Goal: Task Accomplishment & Management: Manage account settings

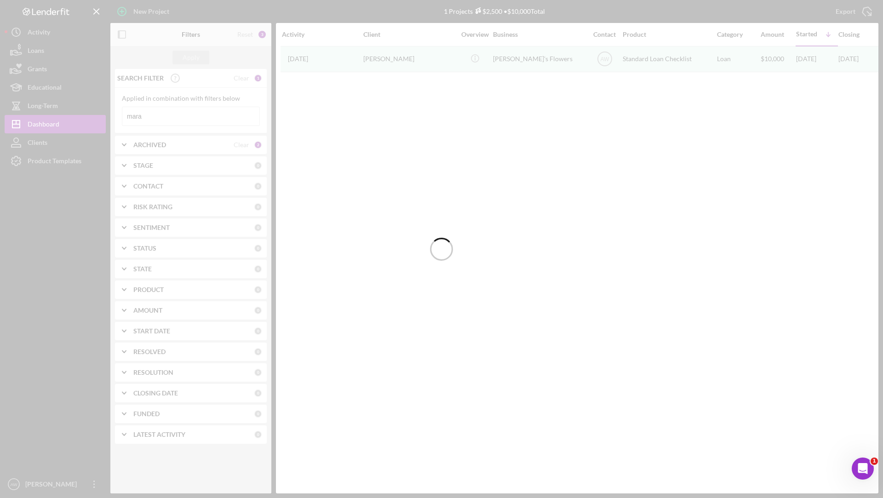
click at [94, 6] on div at bounding box center [441, 249] width 883 height 498
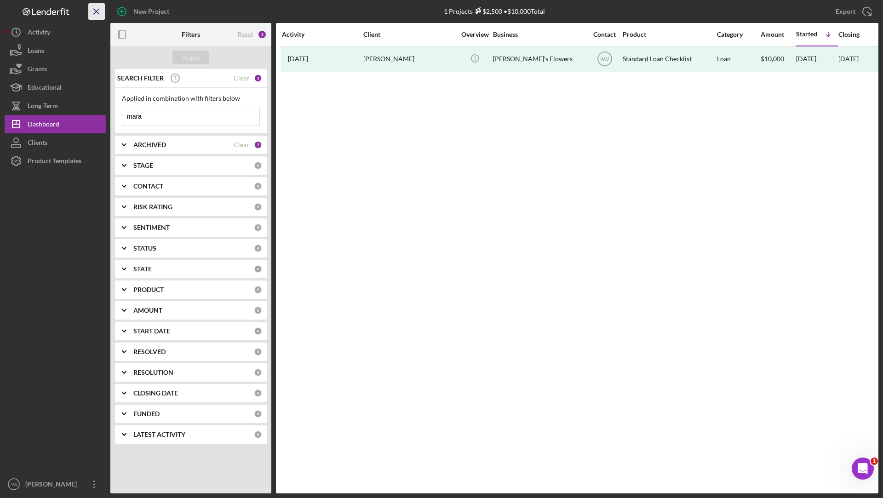
click at [92, 9] on icon "Icon/Menu Close" at bounding box center [97, 11] width 21 height 21
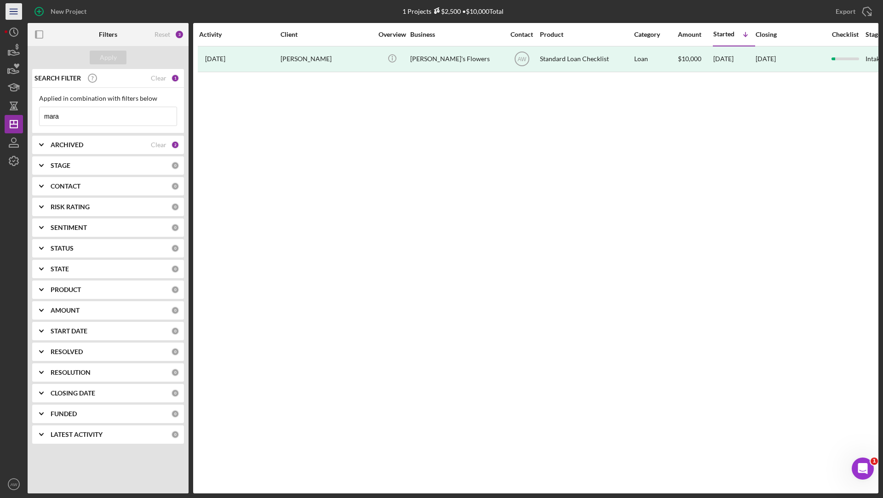
click at [14, 7] on icon "Icon/Menu" at bounding box center [14, 11] width 21 height 21
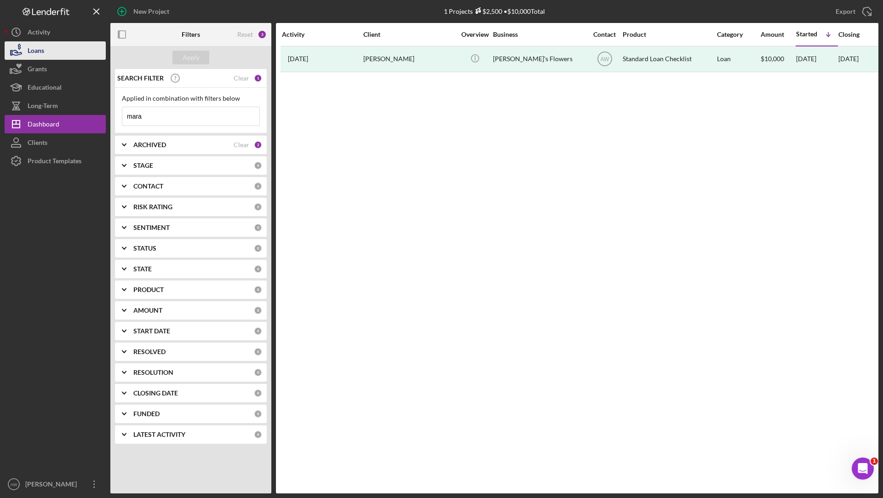
click at [33, 49] on div "Loans" at bounding box center [36, 51] width 17 height 21
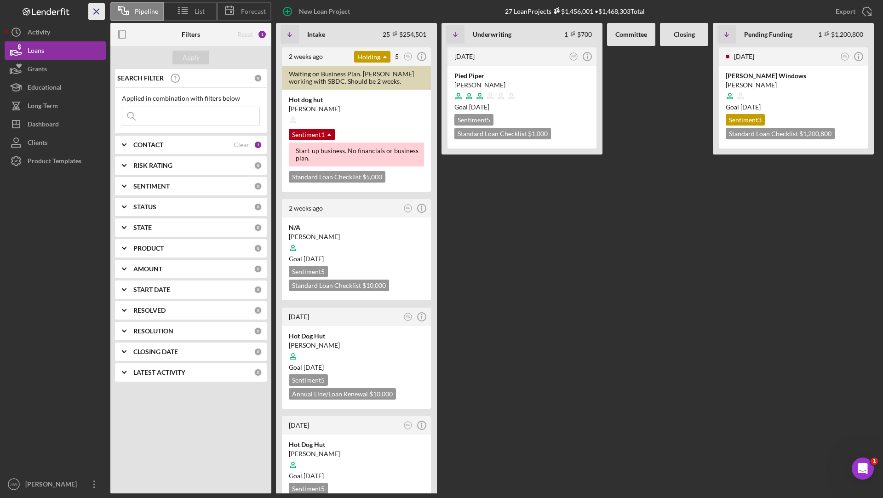
click at [97, 14] on icon "Icon/Menu Close" at bounding box center [97, 11] width 21 height 21
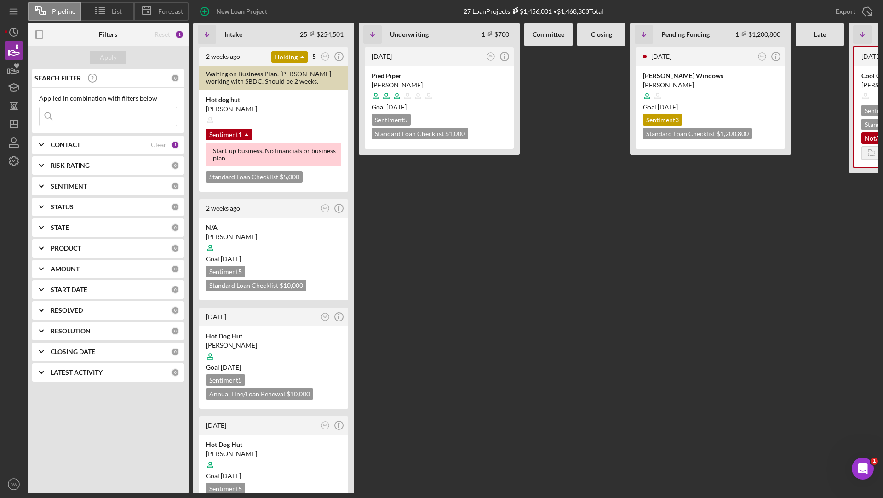
click at [161, 138] on div "CONTACT Clear 1" at bounding box center [115, 145] width 129 height 18
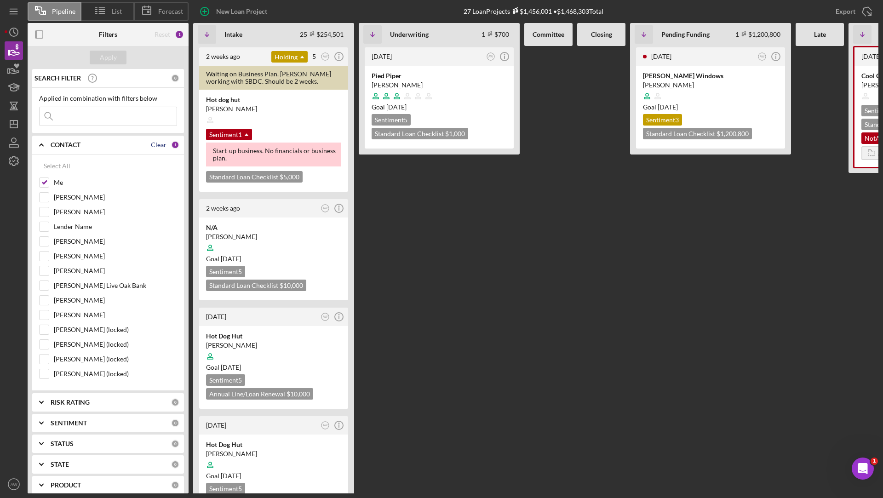
click at [156, 141] on div "Clear" at bounding box center [159, 144] width 16 height 7
checkbox input "false"
click at [107, 56] on div "Apply" at bounding box center [108, 58] width 17 height 14
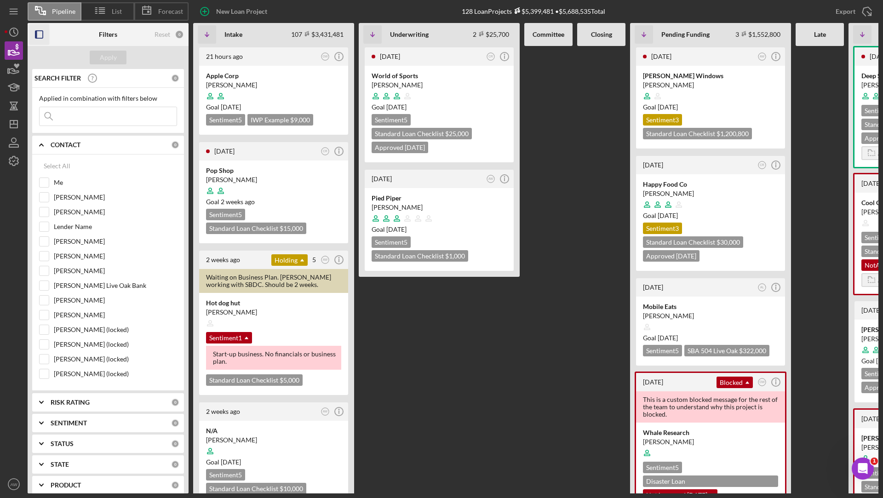
click at [37, 27] on icon "button" at bounding box center [39, 34] width 21 height 21
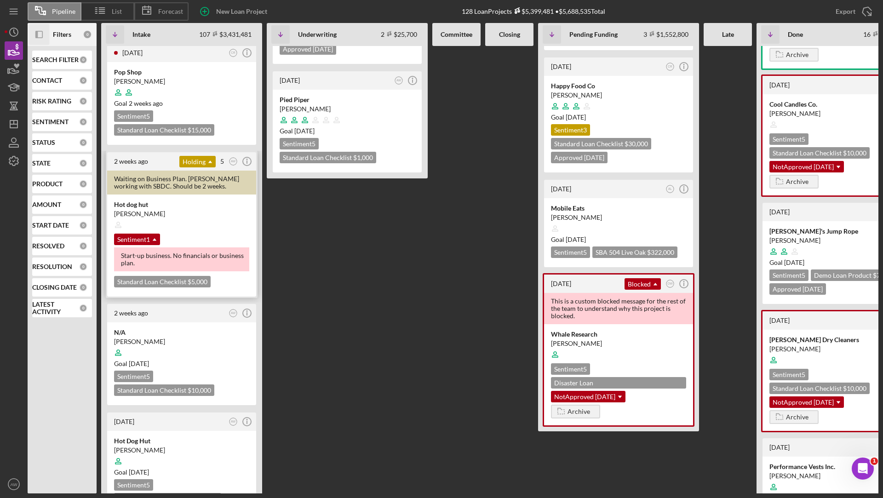
scroll to position [117, 0]
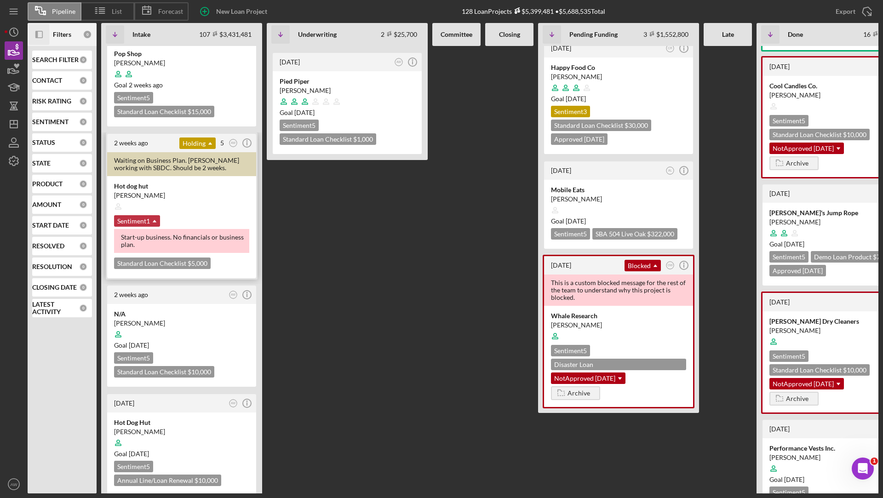
click at [153, 220] on icon "Icon/Dropdown Arrow" at bounding box center [154, 221] width 18 height 18
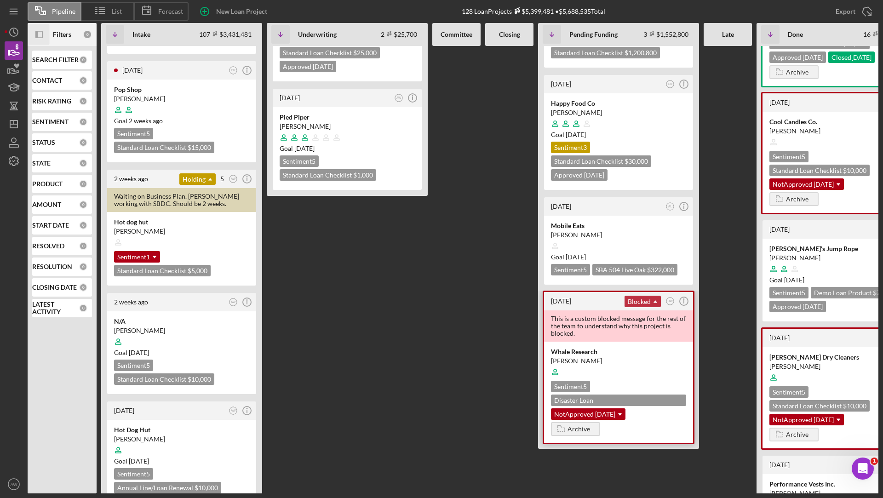
scroll to position [80, 0]
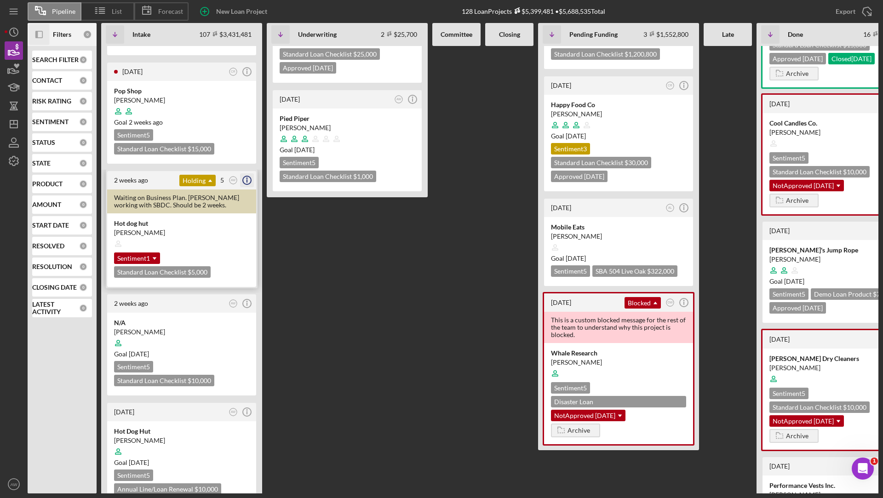
click at [246, 180] on icon "Icon/Info" at bounding box center [247, 180] width 23 height 23
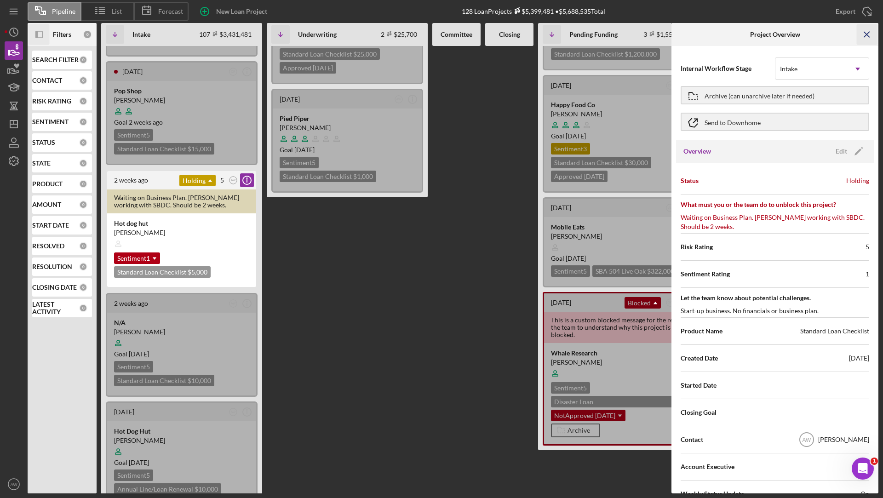
click at [866, 38] on icon "Icon/Menu Close" at bounding box center [867, 34] width 21 height 21
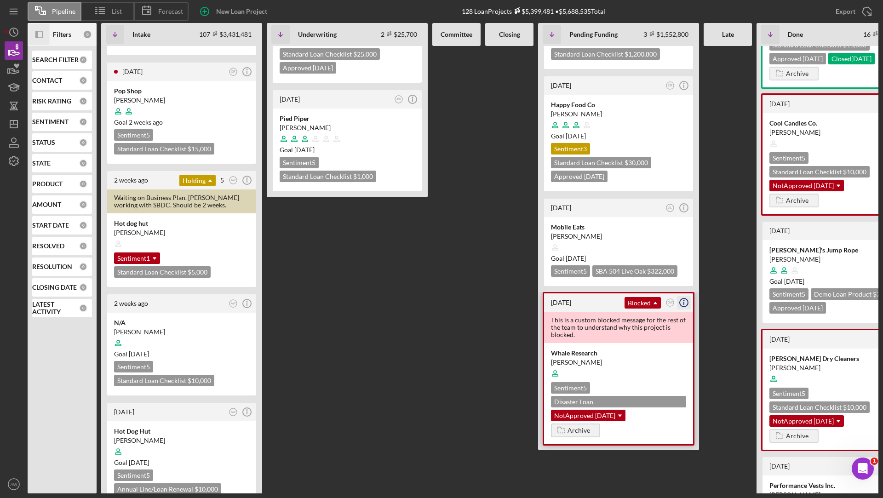
click at [684, 302] on line "button" at bounding box center [684, 303] width 0 height 3
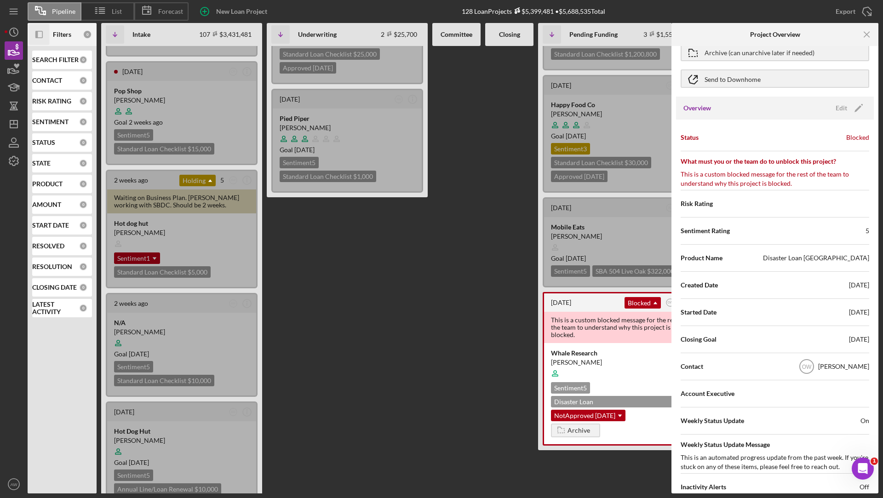
scroll to position [0, 0]
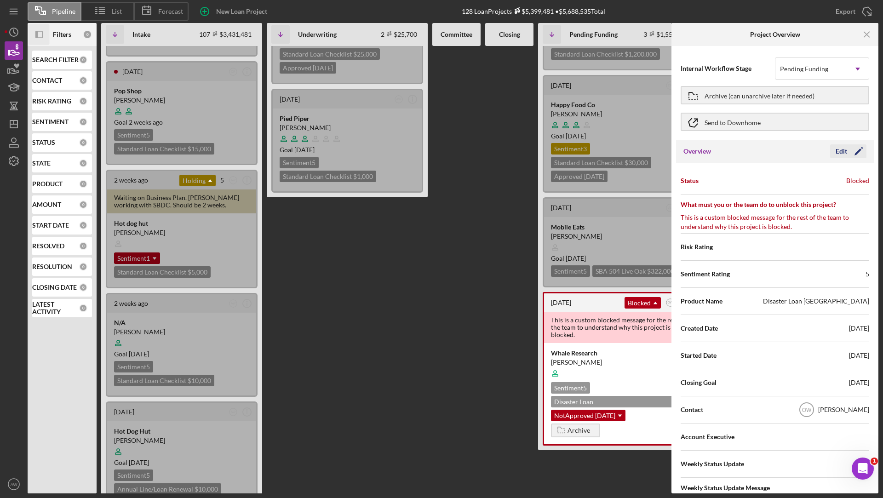
click at [836, 148] on div "Edit" at bounding box center [842, 151] width 12 height 14
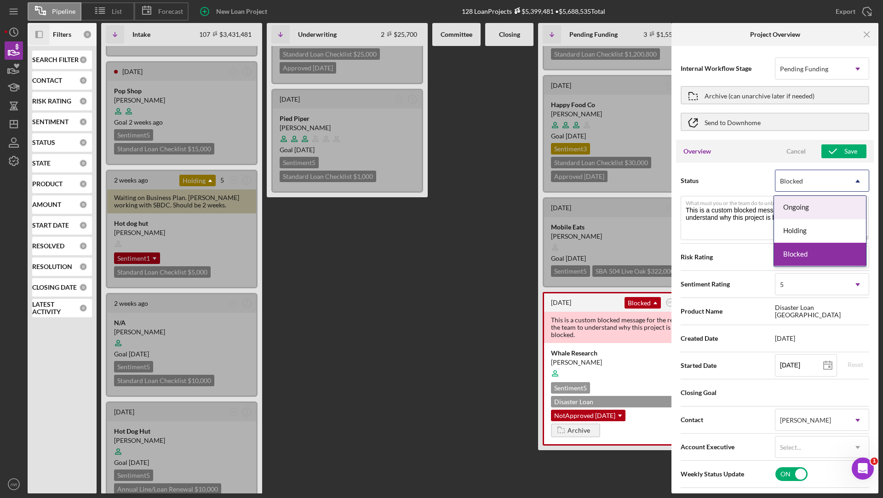
click at [817, 180] on div "Blocked" at bounding box center [811, 181] width 71 height 21
click at [800, 207] on div "Ongoing" at bounding box center [820, 207] width 92 height 23
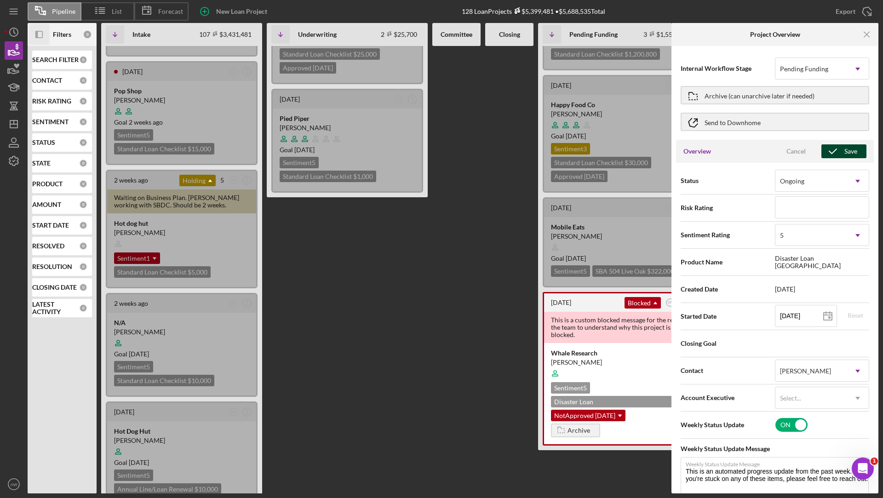
click at [840, 151] on icon "button" at bounding box center [833, 151] width 23 height 23
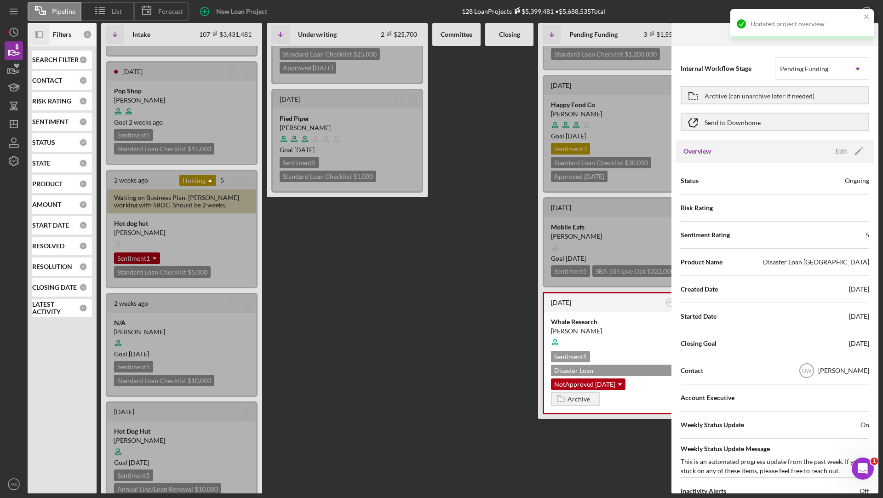
click at [864, 17] on div "Updated project overview" at bounding box center [799, 24] width 130 height 15
click at [867, 33] on icon "Icon/Menu Close" at bounding box center [867, 34] width 21 height 21
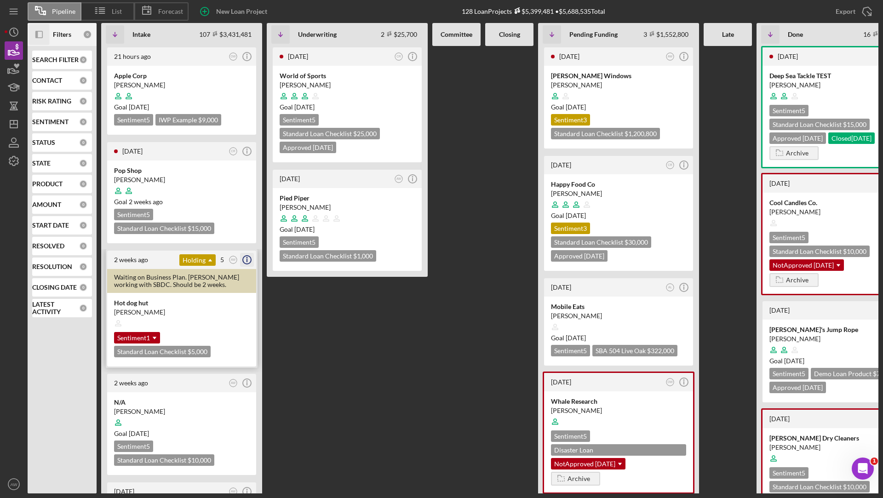
click at [250, 258] on icon "Icon/Info" at bounding box center [247, 259] width 23 height 23
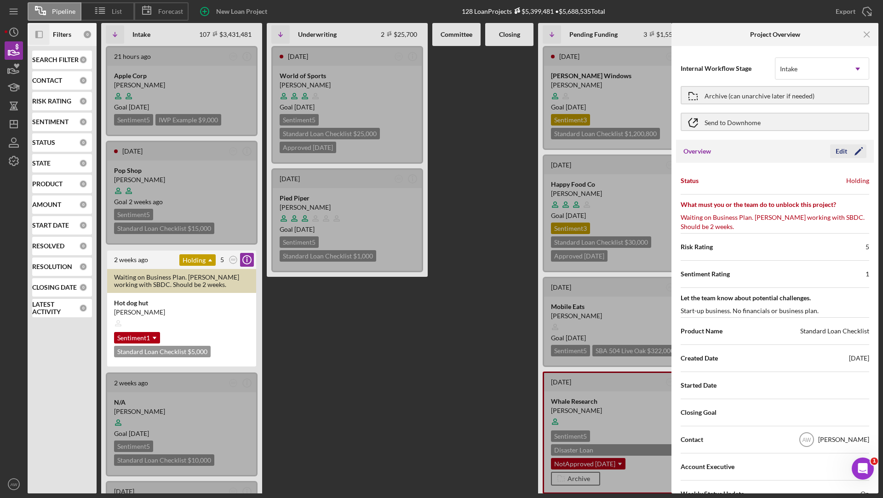
click at [851, 152] on icon "Icon/Edit" at bounding box center [859, 151] width 23 height 23
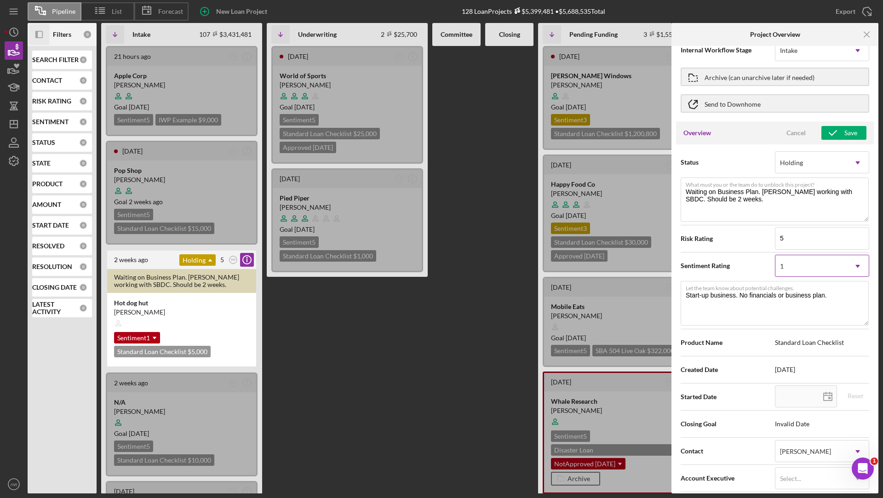
scroll to position [40, 0]
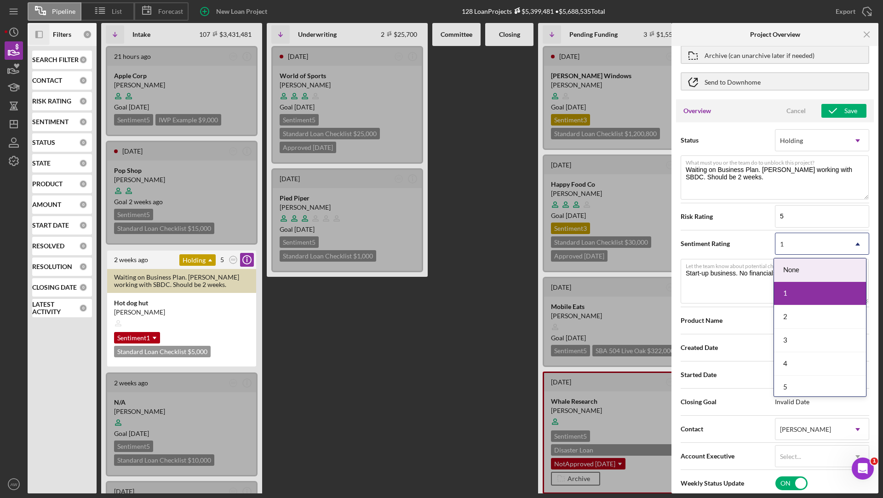
click at [807, 241] on div "1" at bounding box center [811, 244] width 71 height 21
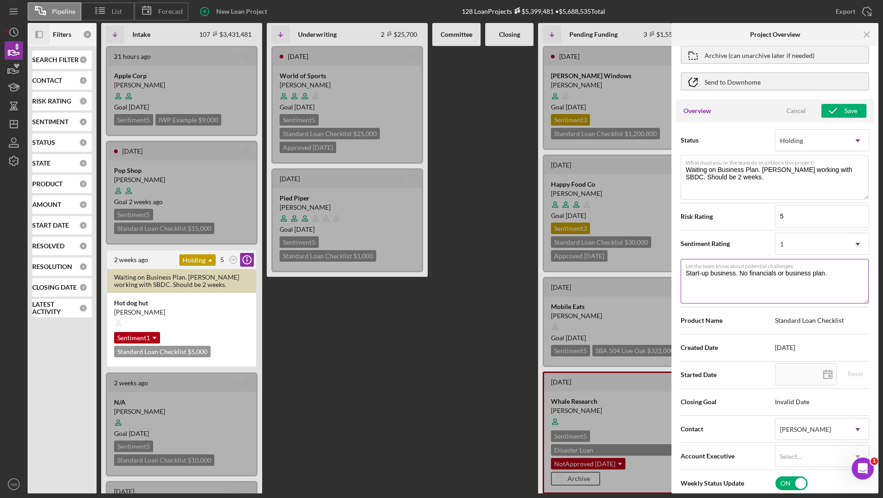
click at [717, 282] on textarea "Start-up business. No financials or business plan." at bounding box center [775, 281] width 188 height 44
drag, startPoint x: 844, startPoint y: 274, endPoint x: 683, endPoint y: 271, distance: 161.1
click at [683, 271] on textarea "Start-up business. No financials or business plan." at bounding box center [775, 281] width 188 height 44
click at [734, 283] on textarea "Start-up business. No financials or business plan." at bounding box center [775, 281] width 188 height 44
drag, startPoint x: 835, startPoint y: 272, endPoint x: 685, endPoint y: 272, distance: 150.5
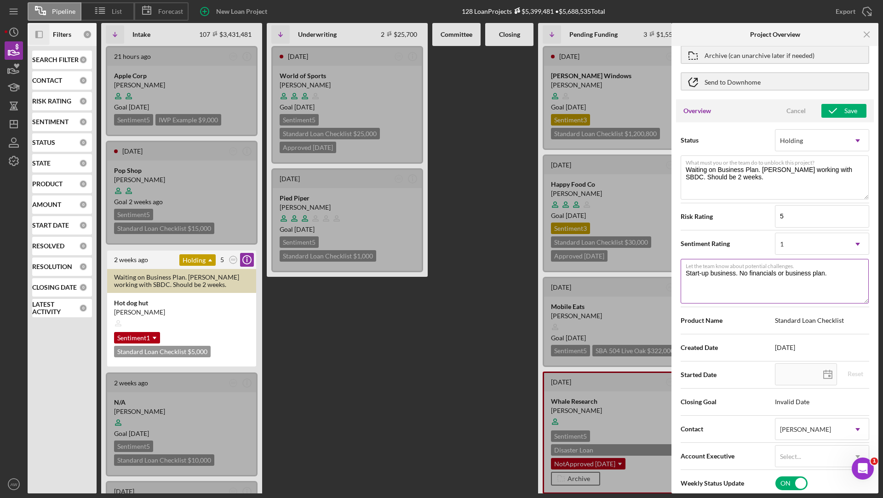
click at [685, 272] on textarea "Start-up business. No financials or business plan." at bounding box center [775, 281] width 188 height 44
click at [740, 279] on textarea "Start-up business. No financials or business plan." at bounding box center [775, 281] width 188 height 44
click at [782, 244] on div "1" at bounding box center [782, 244] width 4 height 7
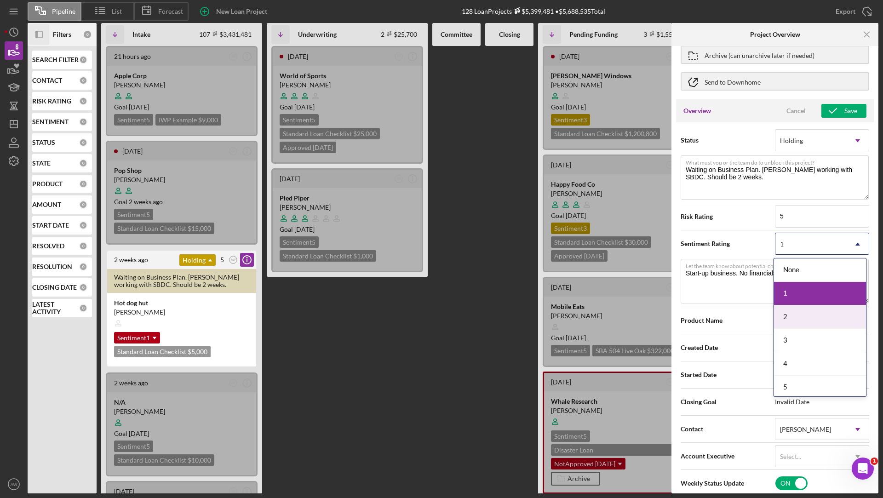
click at [796, 312] on div "2" at bounding box center [820, 317] width 92 height 23
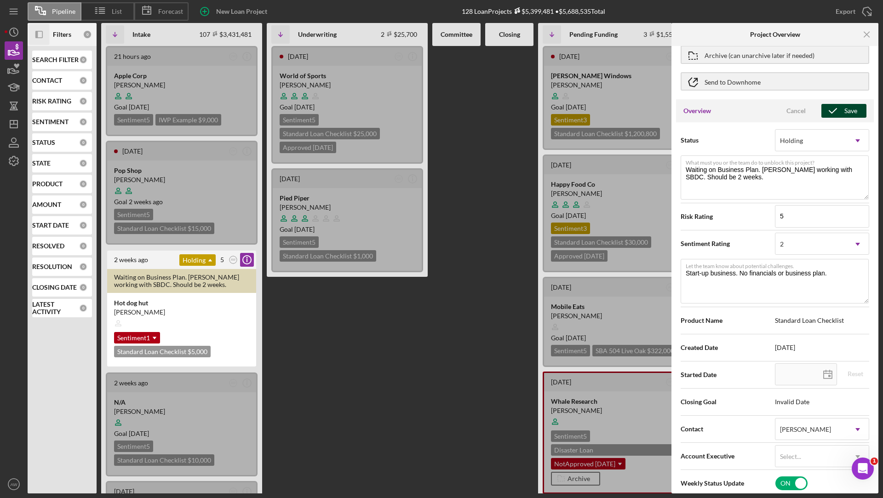
click at [836, 115] on icon "button" at bounding box center [833, 110] width 23 height 23
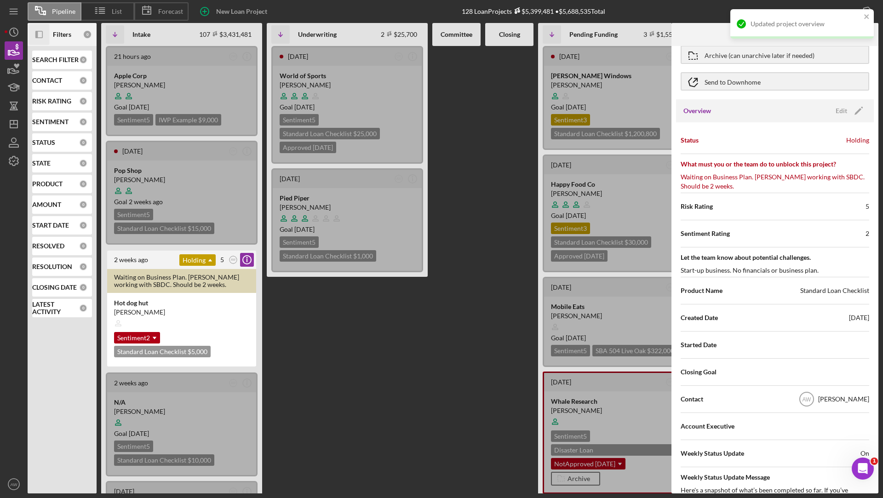
click at [867, 29] on div "Updated project overview" at bounding box center [803, 23] width 144 height 29
click at [869, 30] on icon "Icon/Menu Close" at bounding box center [867, 34] width 21 height 21
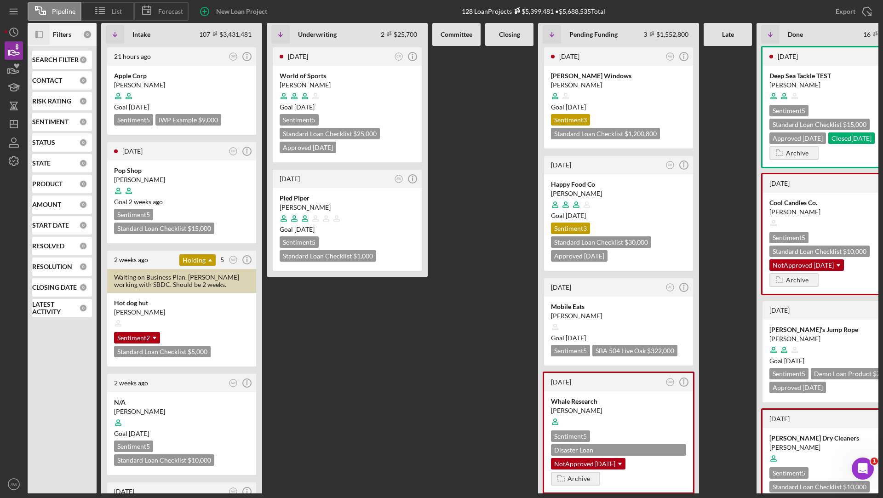
scroll to position [0, 0]
click at [35, 40] on icon "Icon/Panel Side Expand" at bounding box center [39, 34] width 21 height 21
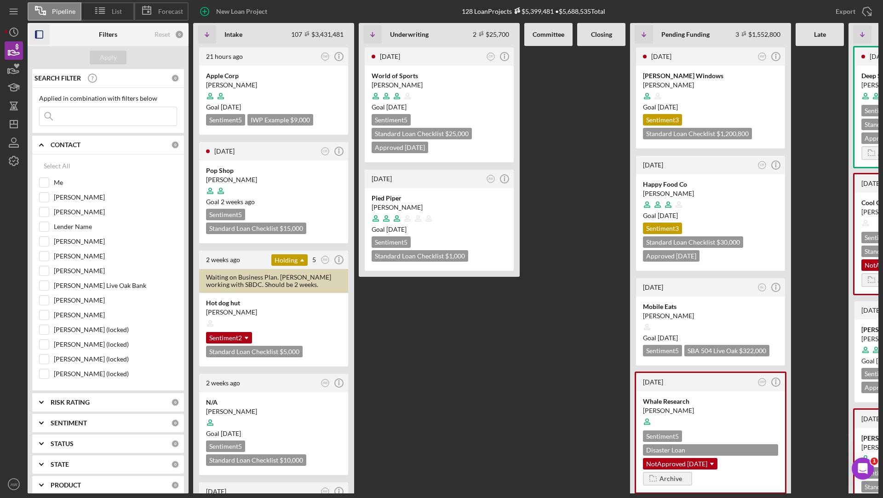
click at [34, 149] on icon "Icon/Expander" at bounding box center [41, 144] width 23 height 23
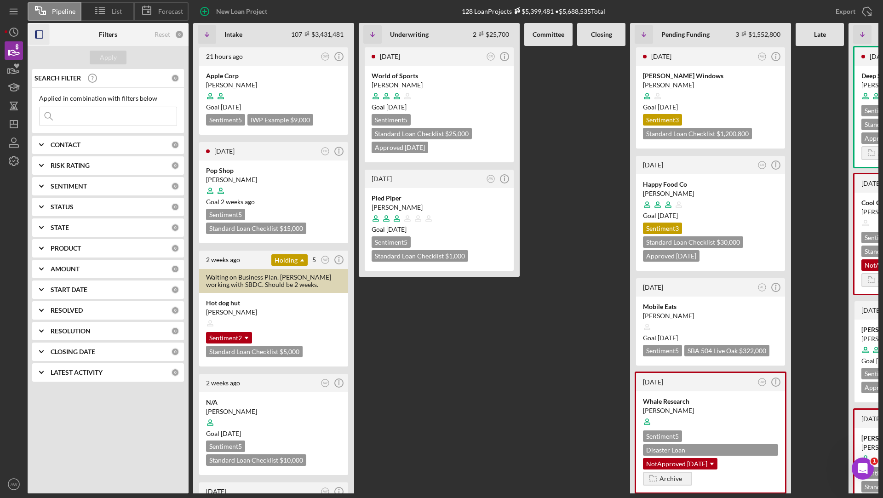
click at [40, 188] on icon "Icon/Expander" at bounding box center [41, 186] width 23 height 23
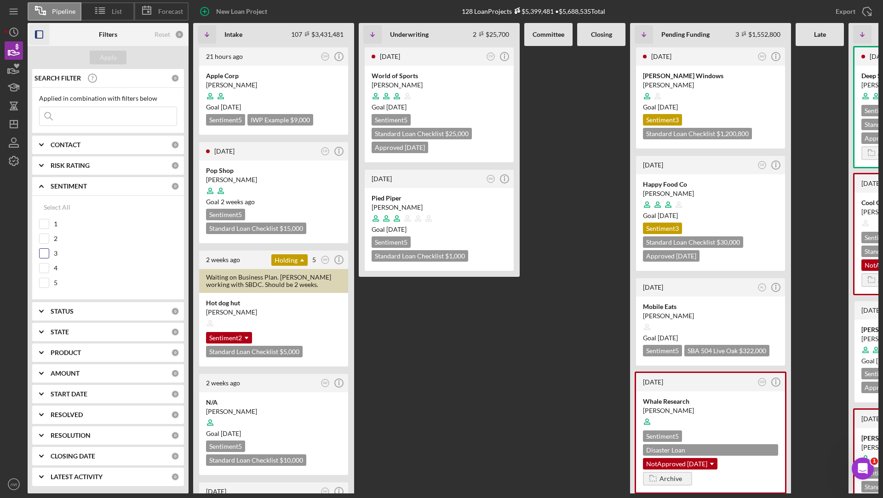
click at [42, 251] on input "3" at bounding box center [44, 253] width 9 height 9
checkbox input "true"
click at [43, 238] on input "2" at bounding box center [44, 238] width 9 height 9
checkbox input "true"
click at [43, 217] on div "Select All 1 2 3 4 5" at bounding box center [108, 245] width 138 height 94
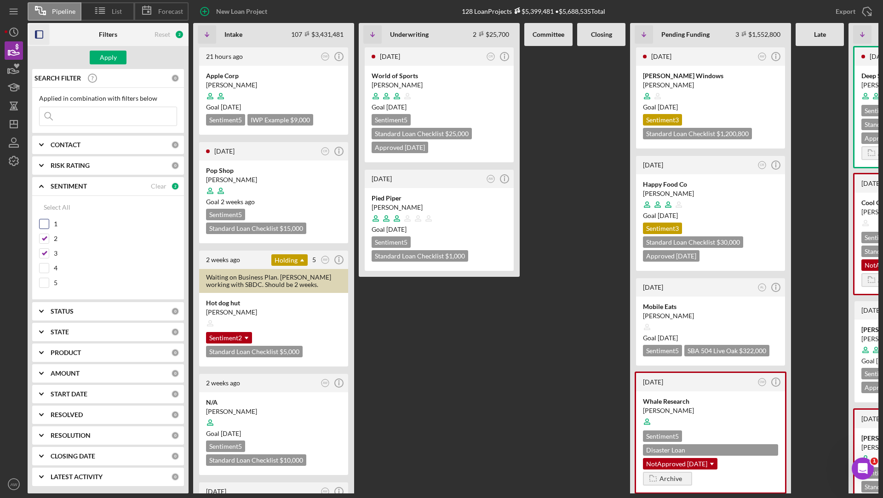
click at [43, 223] on input "1" at bounding box center [44, 223] width 9 height 9
checkbox input "true"
click at [104, 53] on div "Apply" at bounding box center [108, 58] width 17 height 14
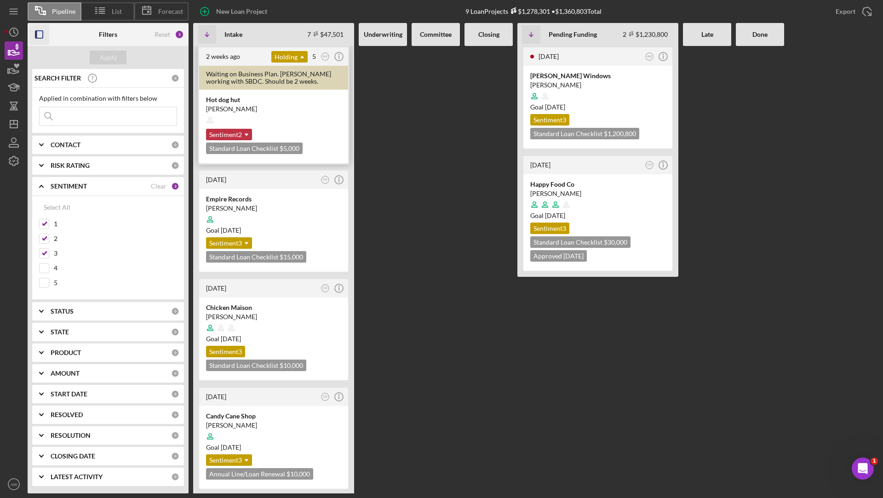
click at [238, 131] on icon "Icon/Dropdown Arrow" at bounding box center [246, 135] width 18 height 18
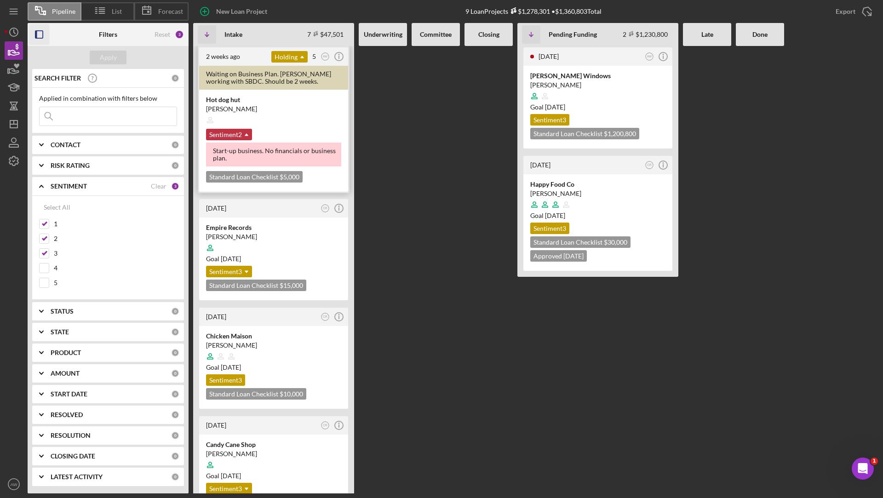
click at [246, 132] on icon "Icon/Dropdown Arrow" at bounding box center [246, 135] width 18 height 18
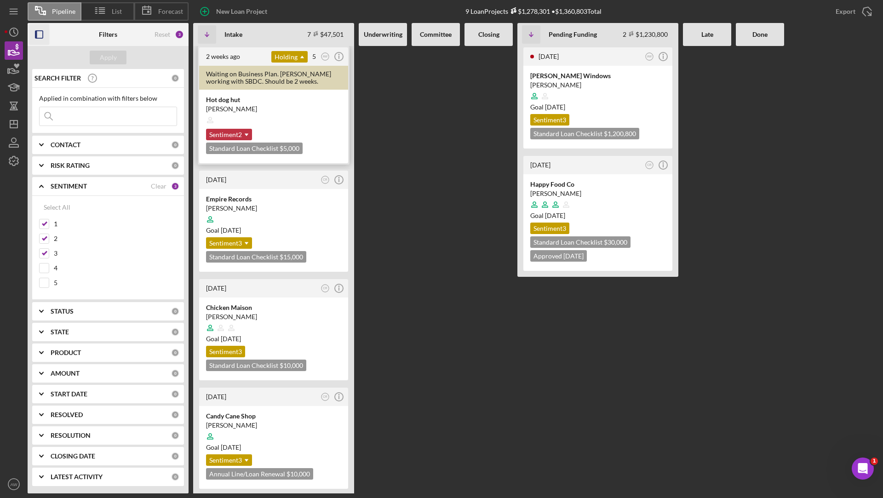
click at [246, 132] on icon "Icon/Dropdown Arrow" at bounding box center [246, 135] width 18 height 18
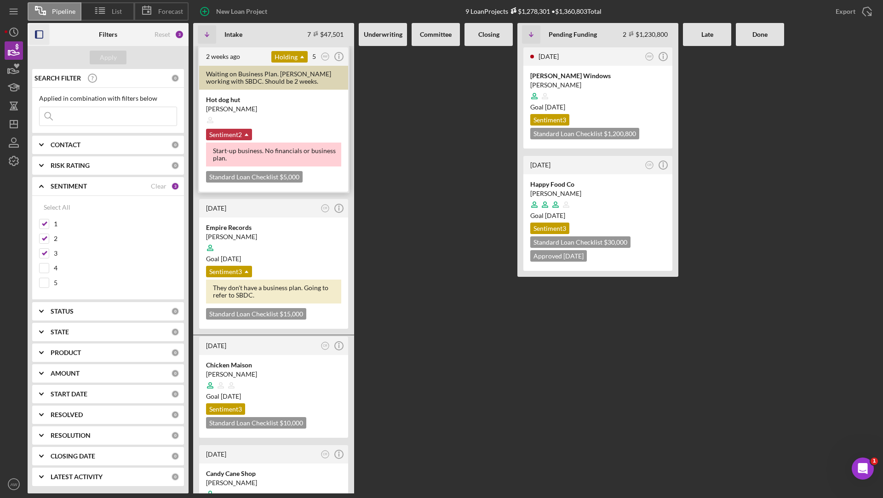
click at [246, 132] on icon "Icon/Dropdown Arrow" at bounding box center [246, 135] width 18 height 18
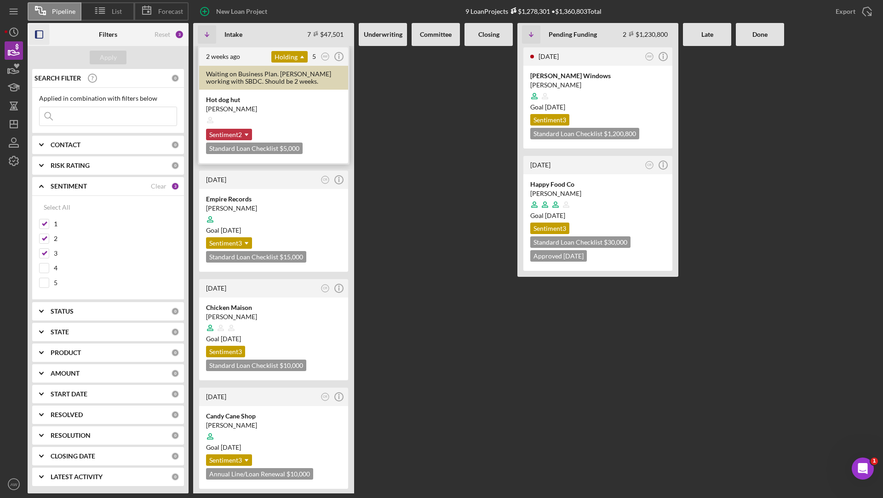
click at [246, 132] on icon "Icon/Dropdown Arrow" at bounding box center [246, 135] width 18 height 18
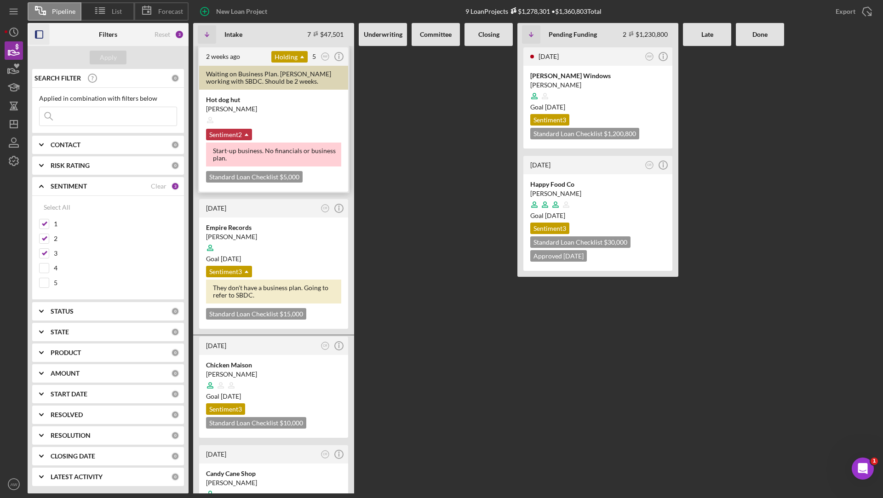
click at [242, 132] on icon "Icon/Dropdown Arrow" at bounding box center [246, 135] width 18 height 18
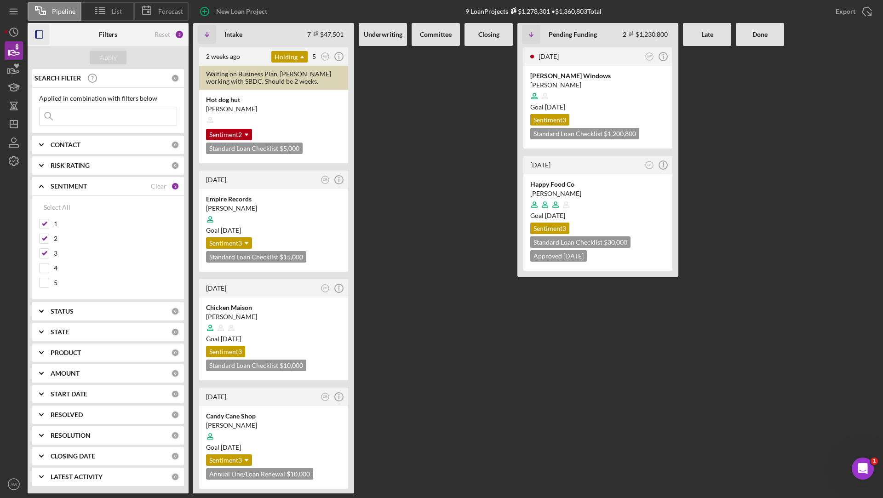
click at [42, 40] on icon "button" at bounding box center [39, 34] width 21 height 21
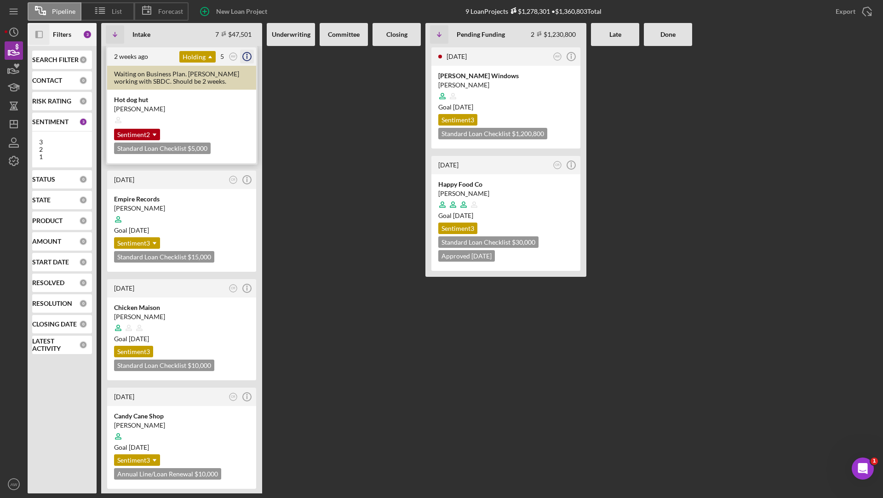
click at [247, 56] on icon "Icon/Info" at bounding box center [247, 56] width 23 height 23
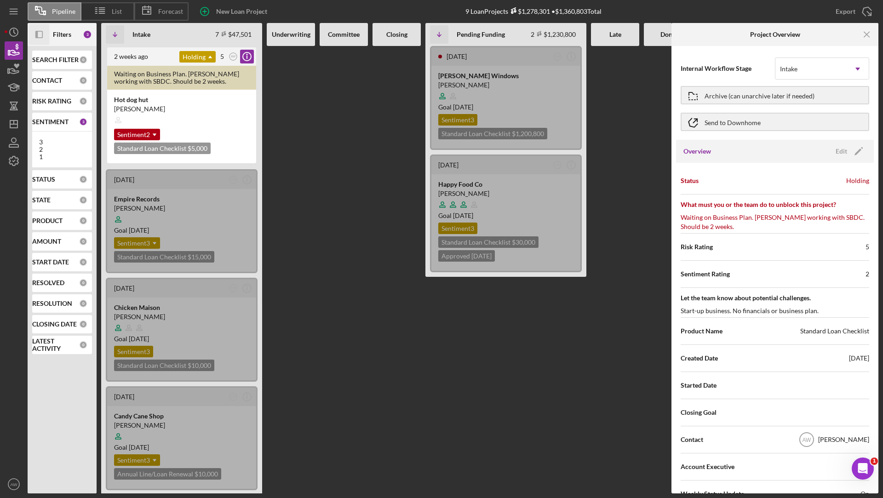
click at [40, 34] on icon "Icon/Panel Side Expand" at bounding box center [39, 34] width 21 height 21
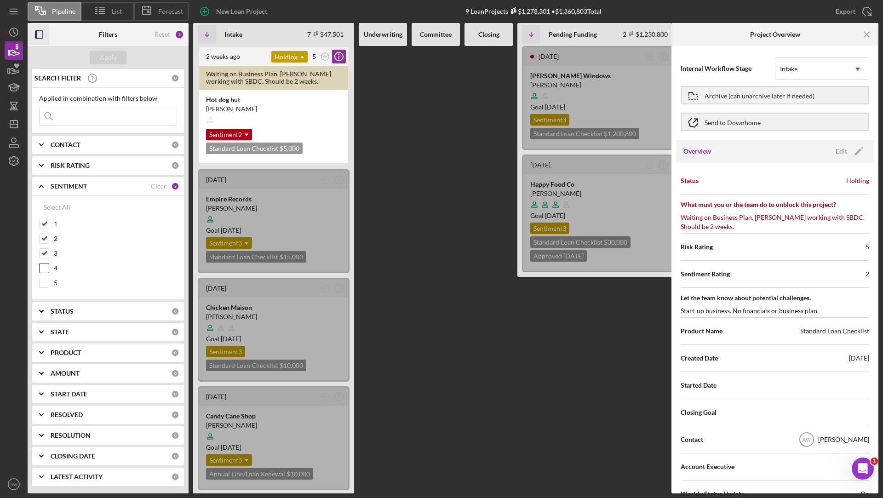
click at [44, 265] on input "4" at bounding box center [44, 268] width 9 height 9
checkbox input "true"
click at [46, 280] on input "5" at bounding box center [44, 282] width 9 height 9
checkbox input "true"
click at [112, 50] on div "Apply" at bounding box center [108, 57] width 161 height 23
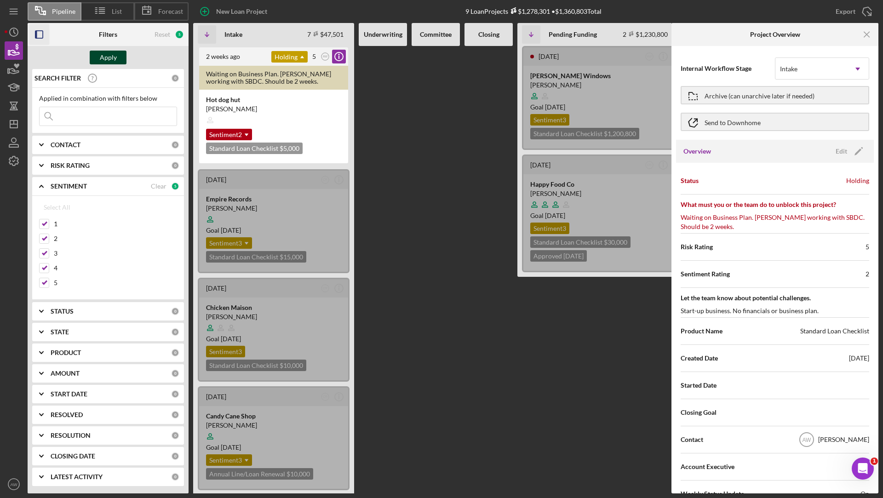
click at [108, 57] on div "Apply" at bounding box center [108, 58] width 17 height 14
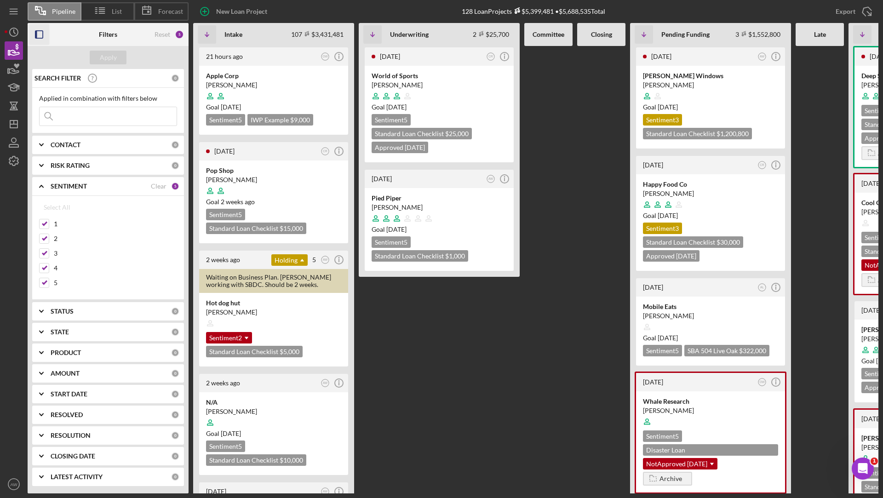
click at [36, 35] on rect "button" at bounding box center [36, 34] width 2 height 7
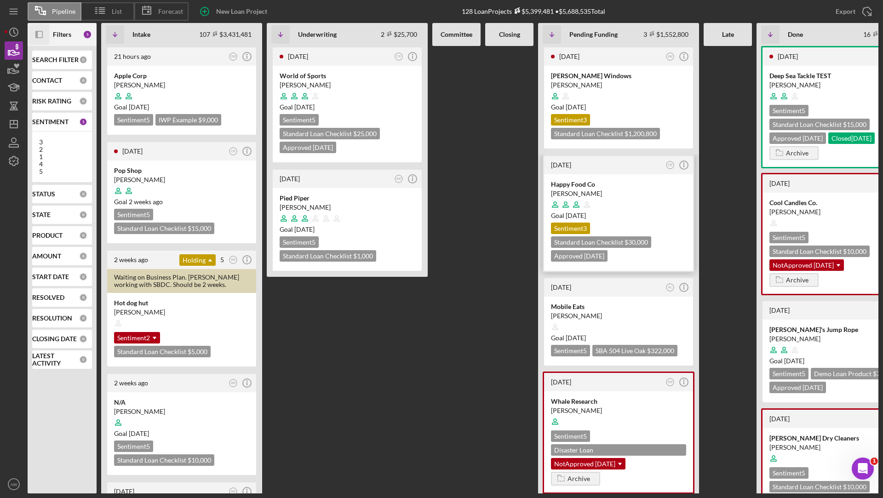
scroll to position [72, 0]
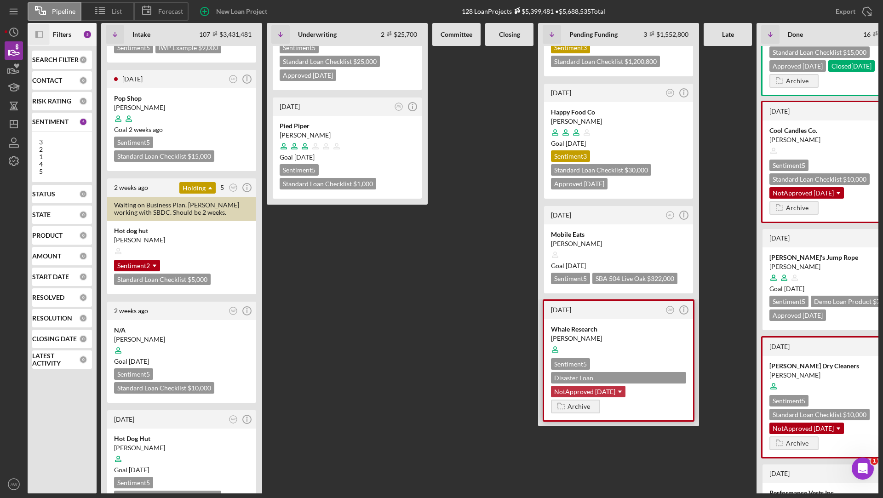
click at [588, 386] on div "NotApproved [DATE] Icon/Dropdown Arrow" at bounding box center [588, 392] width 75 height 12
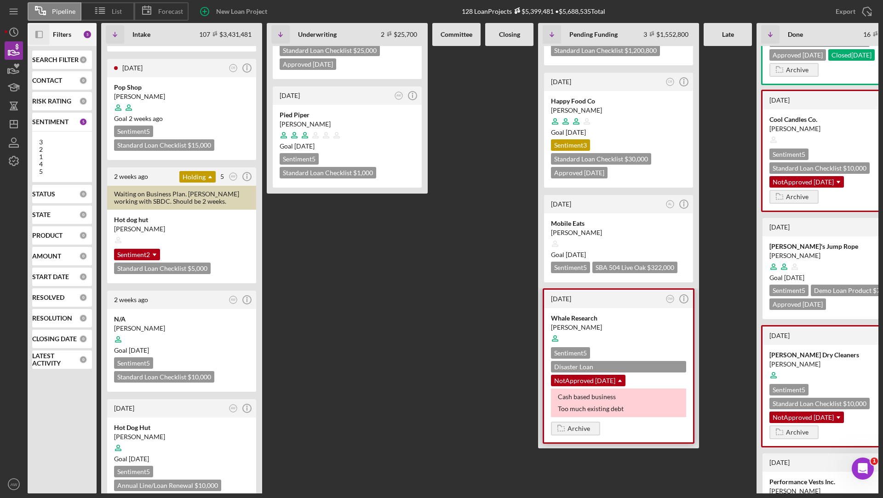
scroll to position [113, 0]
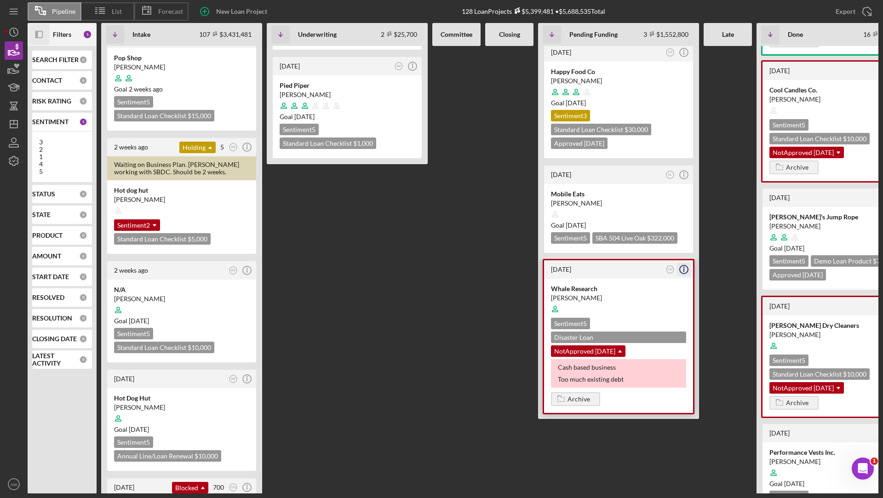
click at [681, 268] on icon "Icon/Info" at bounding box center [684, 269] width 23 height 23
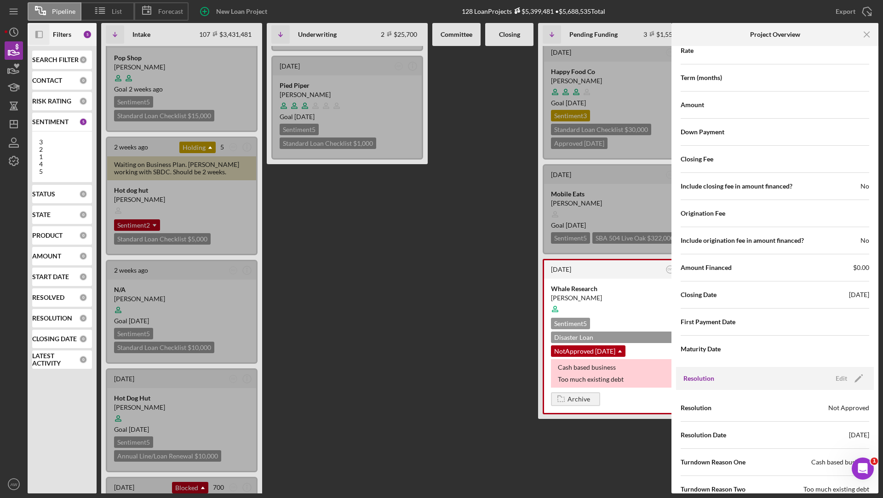
scroll to position [902, 0]
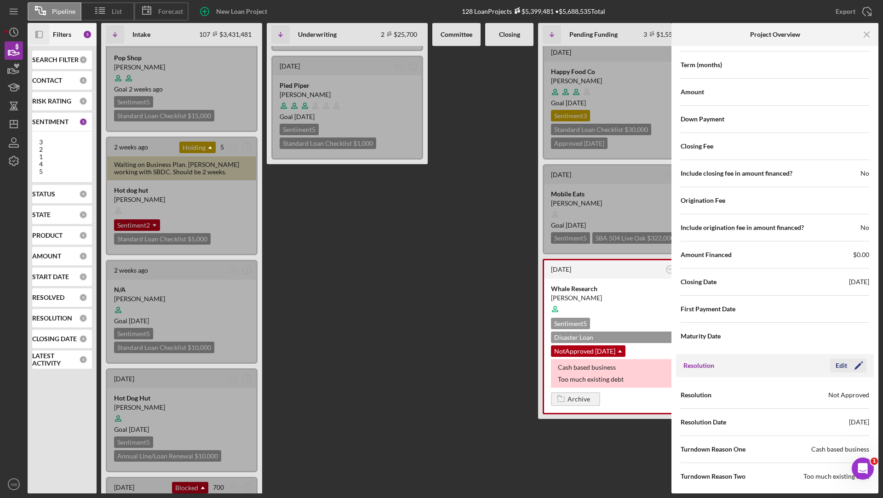
click at [840, 363] on div "Edit" at bounding box center [842, 366] width 12 height 14
click at [808, 446] on div "Cash based business" at bounding box center [809, 449] width 58 height 7
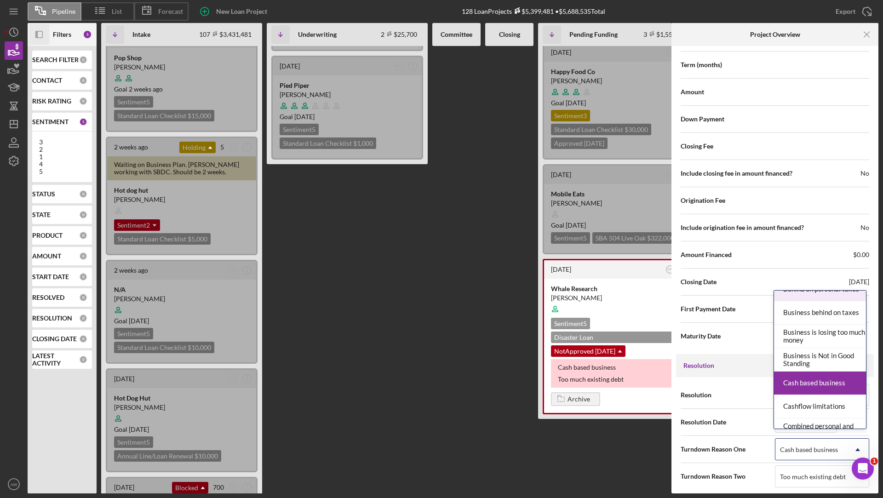
click at [750, 359] on div "Resolution Cancel Save" at bounding box center [775, 365] width 198 height 23
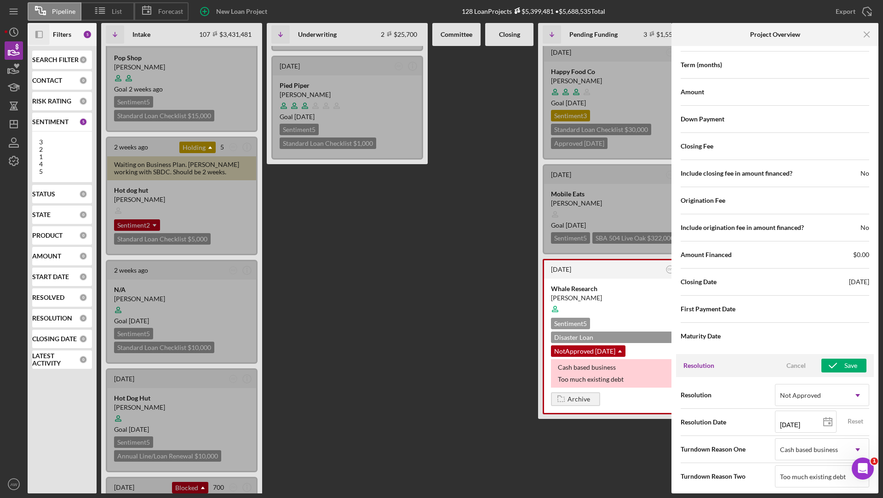
scroll to position [0, 0]
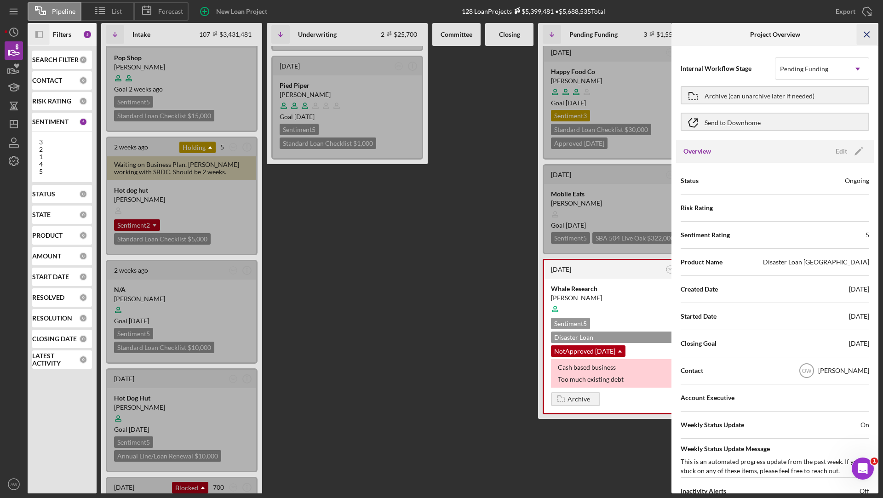
click at [867, 37] on icon "Icon/Menu Close" at bounding box center [867, 34] width 21 height 21
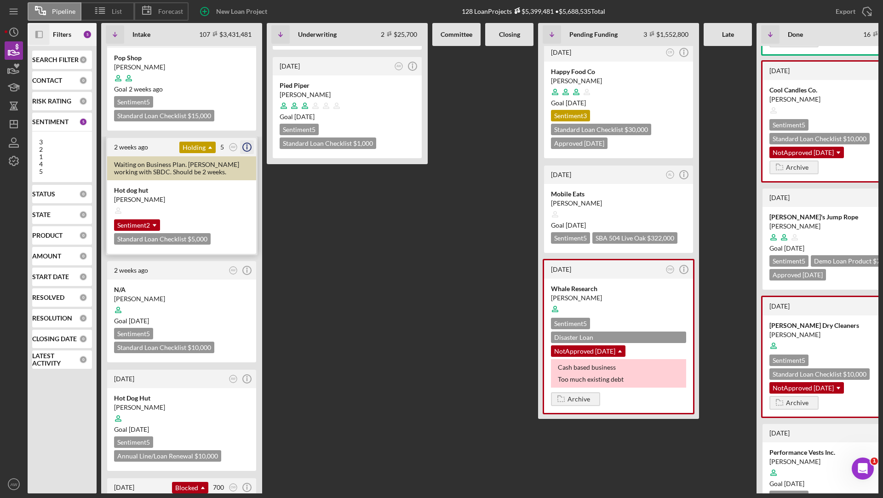
click at [250, 147] on icon "Icon/Info" at bounding box center [247, 147] width 23 height 23
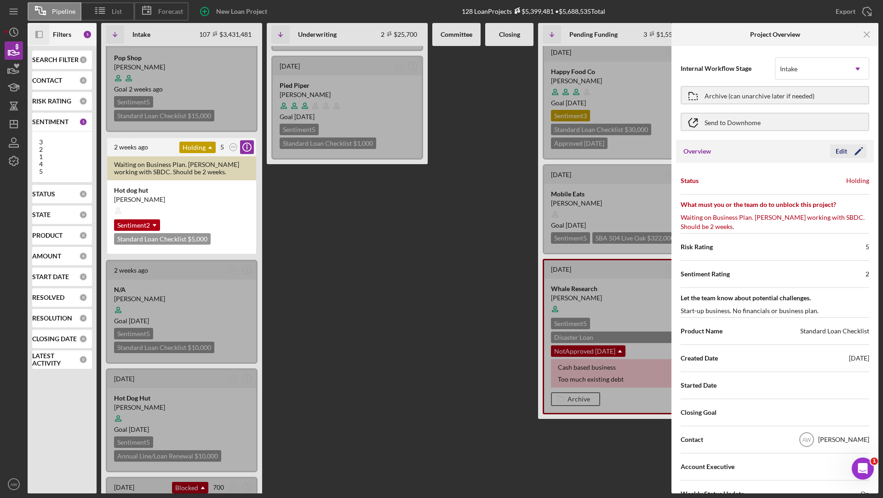
click at [844, 146] on div "Edit" at bounding box center [842, 151] width 12 height 14
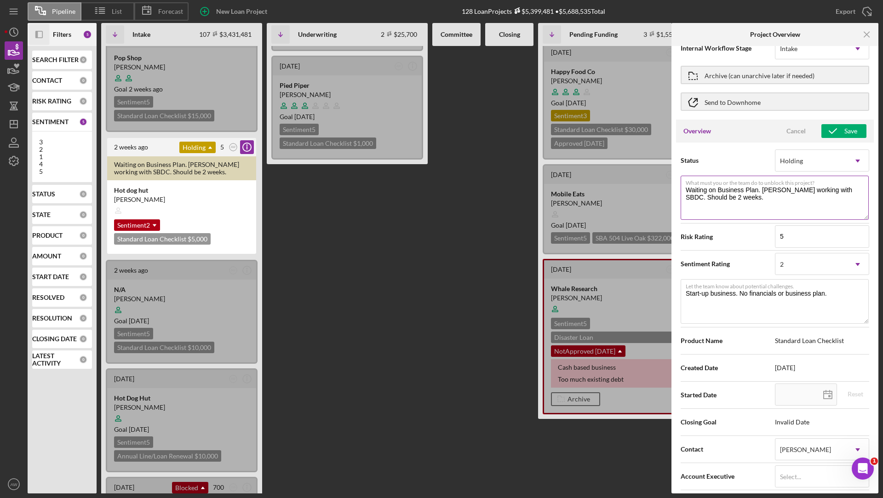
scroll to position [33, 0]
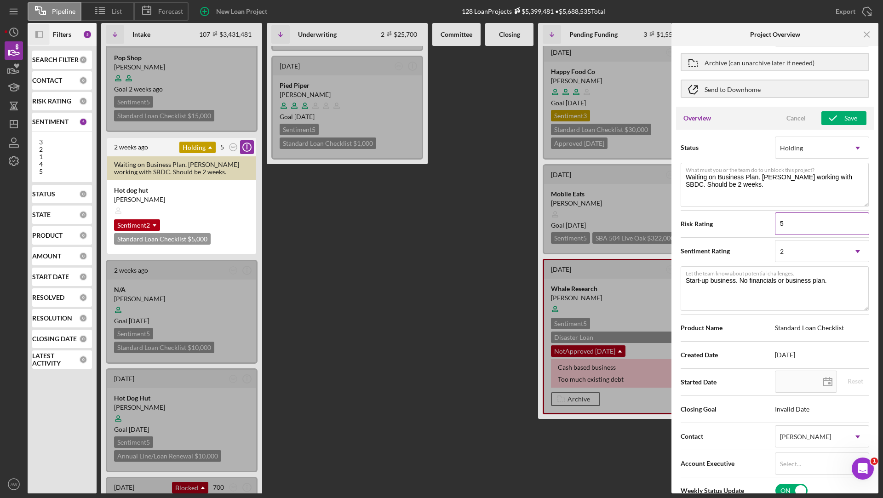
click at [795, 223] on input "5" at bounding box center [822, 224] width 94 height 22
click at [869, 37] on icon "Icon/Menu Close" at bounding box center [867, 34] width 21 height 21
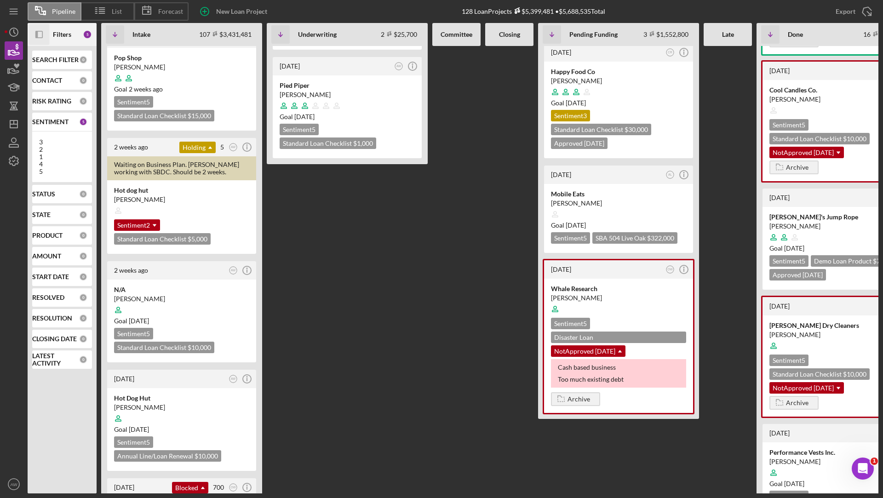
scroll to position [0, 0]
click at [5, 157] on icon "button" at bounding box center [13, 161] width 23 height 23
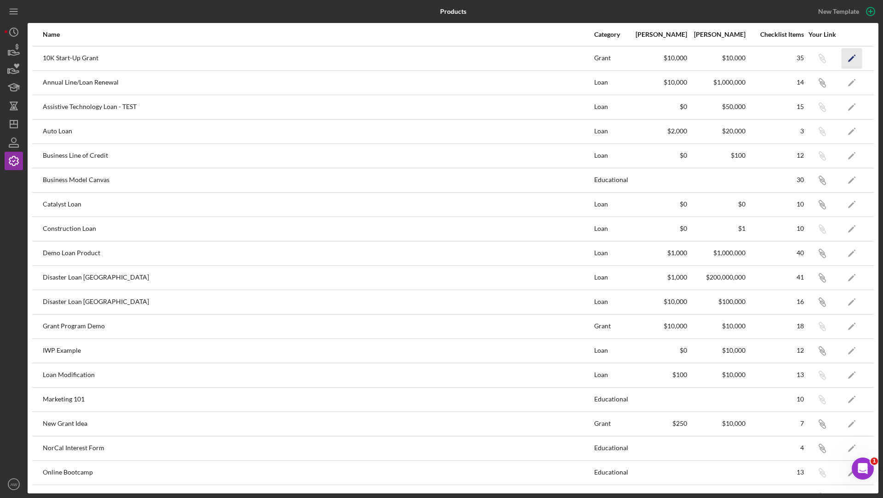
click at [849, 58] on icon "Icon/Edit" at bounding box center [852, 58] width 21 height 21
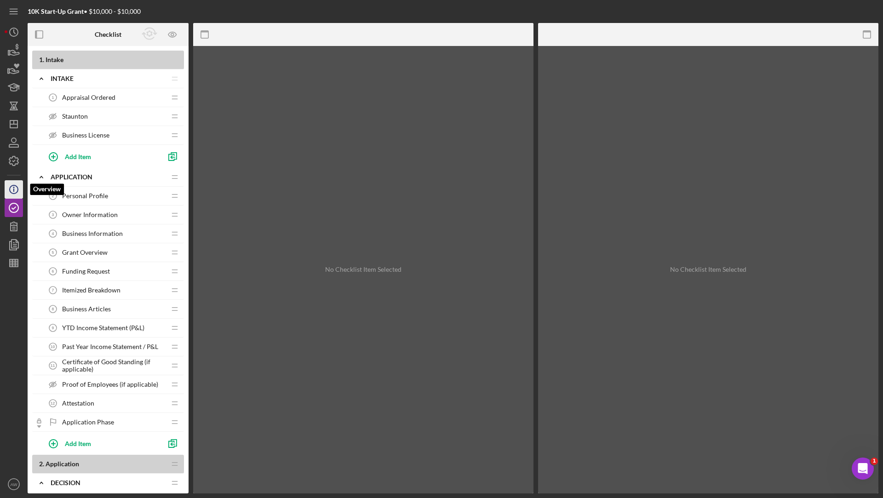
click at [13, 194] on icon "Icon/Info" at bounding box center [13, 189] width 23 height 23
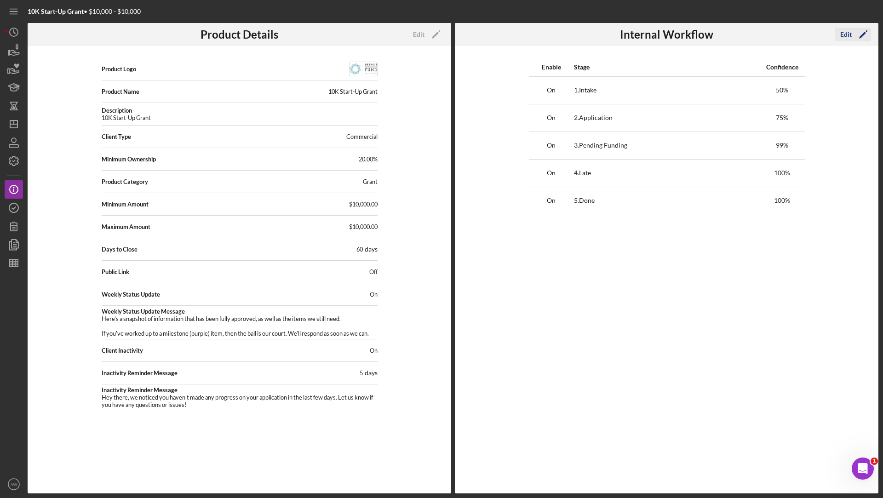
click at [848, 30] on div "Edit" at bounding box center [847, 35] width 12 height 14
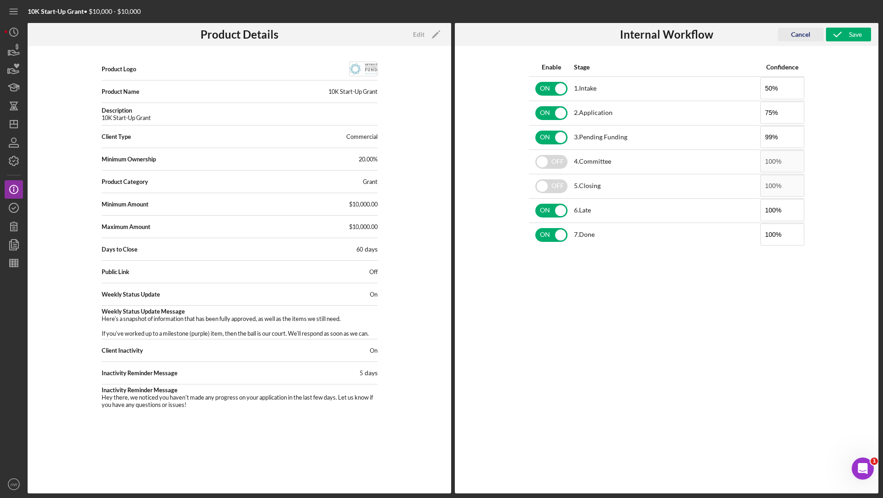
click at [797, 31] on div "Cancel" at bounding box center [800, 35] width 19 height 14
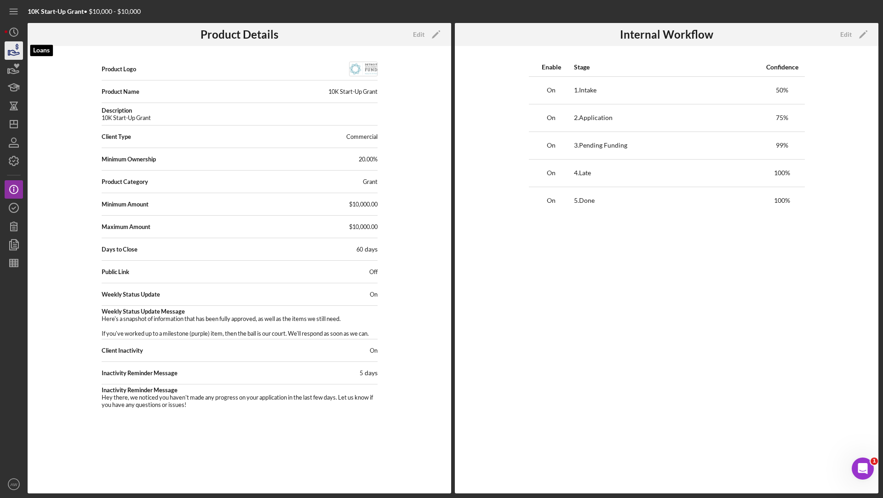
click at [10, 47] on icon "button" at bounding box center [13, 50] width 23 height 23
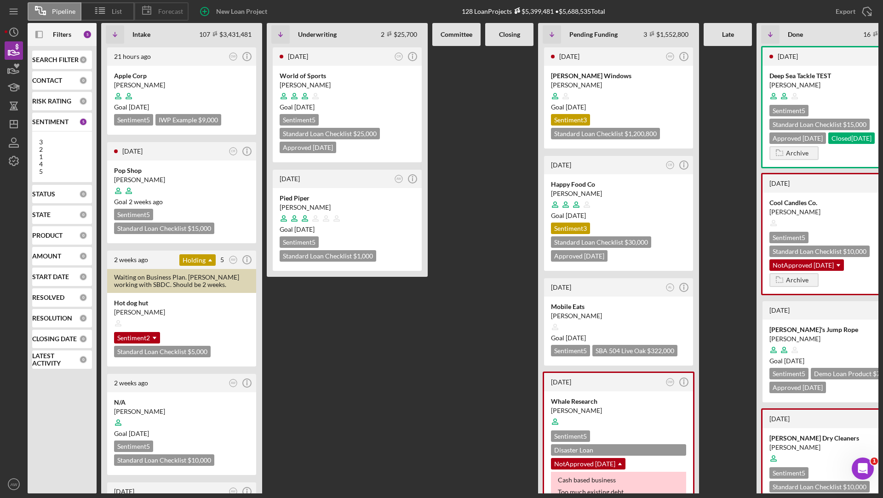
click at [171, 8] on span "Forecast" at bounding box center [170, 11] width 25 height 7
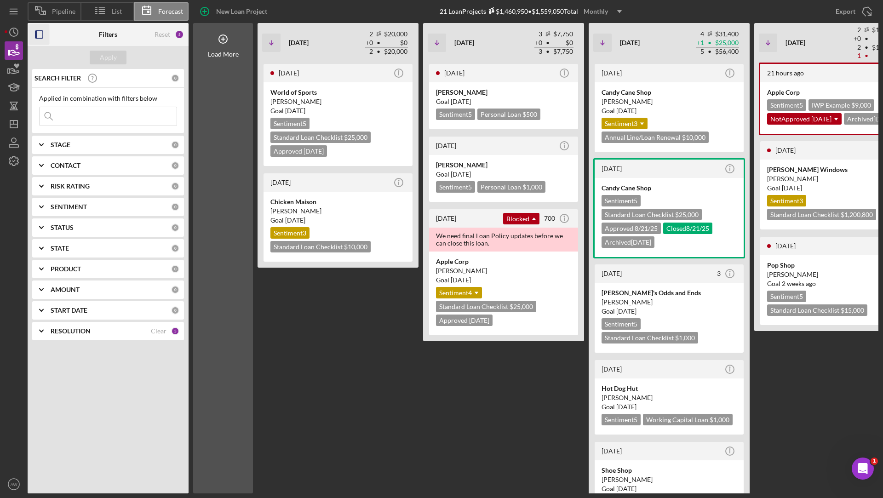
click at [41, 43] on icon "button" at bounding box center [39, 34] width 21 height 21
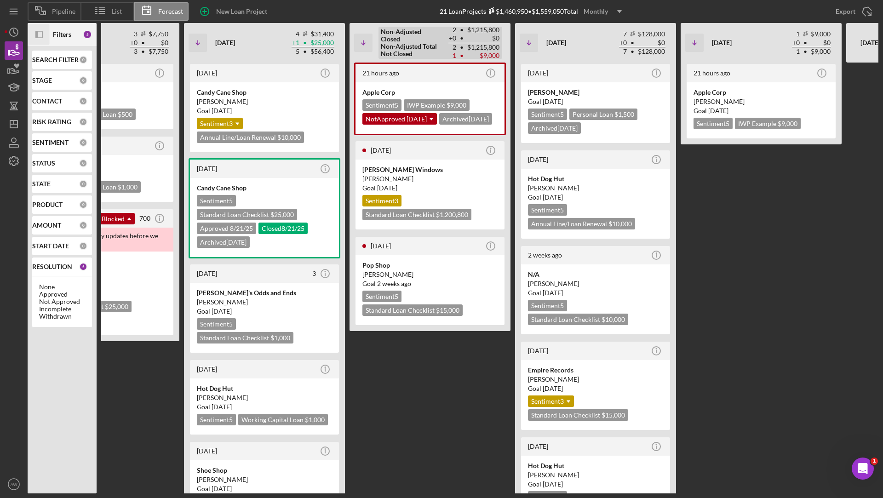
scroll to position [0, 334]
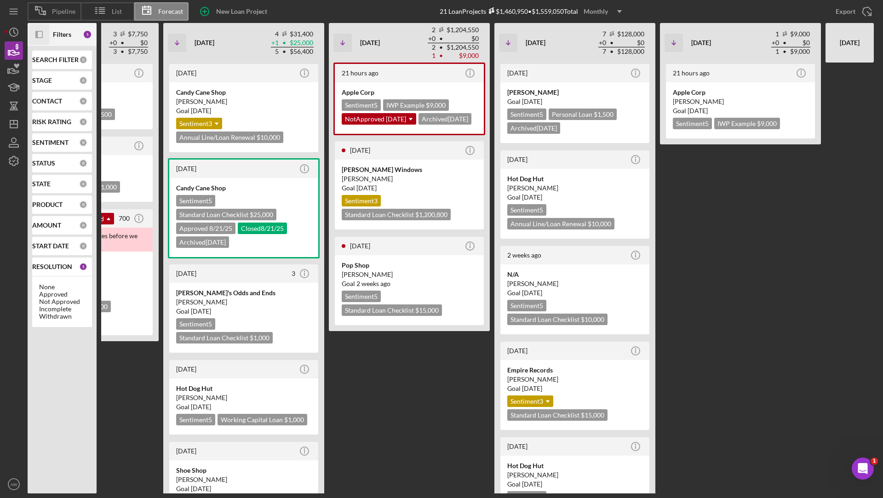
click at [43, 33] on icon "Icon/Panel Side Expand" at bounding box center [39, 34] width 21 height 21
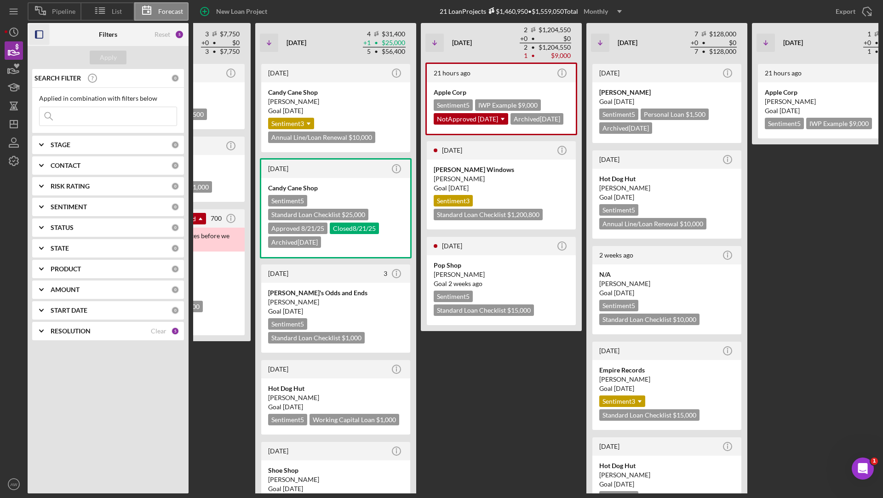
click at [52, 330] on icon "Icon/Expander" at bounding box center [41, 331] width 23 height 23
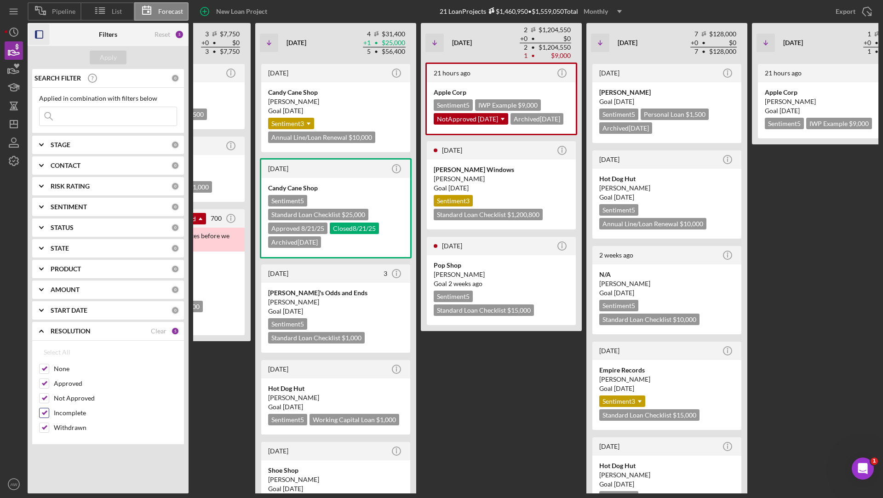
click at [44, 408] on div at bounding box center [44, 413] width 10 height 10
click at [44, 398] on input "Not Approved" at bounding box center [44, 398] width 9 height 9
checkbox input "false"
click at [46, 410] on input "Incomplete" at bounding box center [44, 413] width 9 height 9
checkbox input "false"
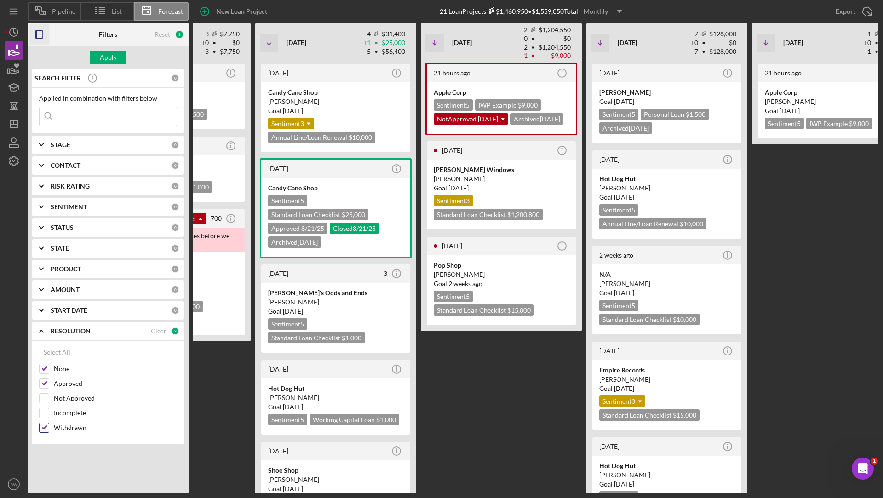
click at [45, 424] on input "Withdrawn" at bounding box center [44, 427] width 9 height 9
checkbox input "false"
click at [110, 59] on div "Apply" at bounding box center [108, 58] width 17 height 14
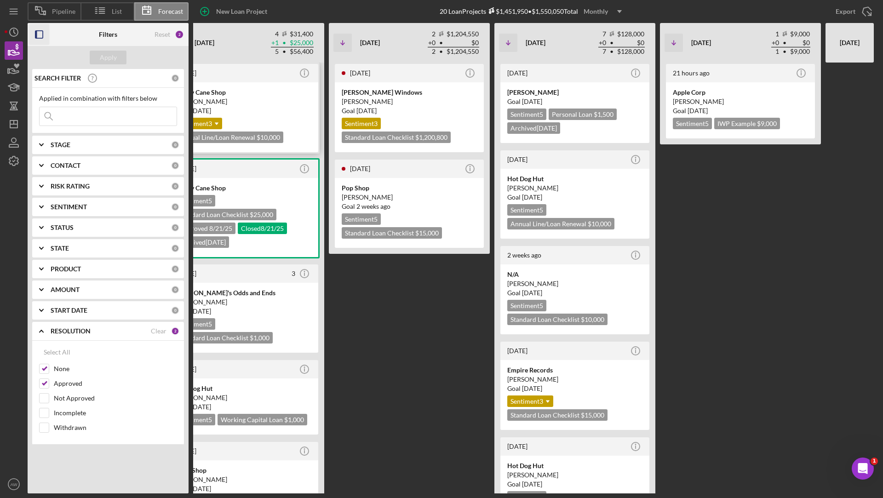
scroll to position [0, 382]
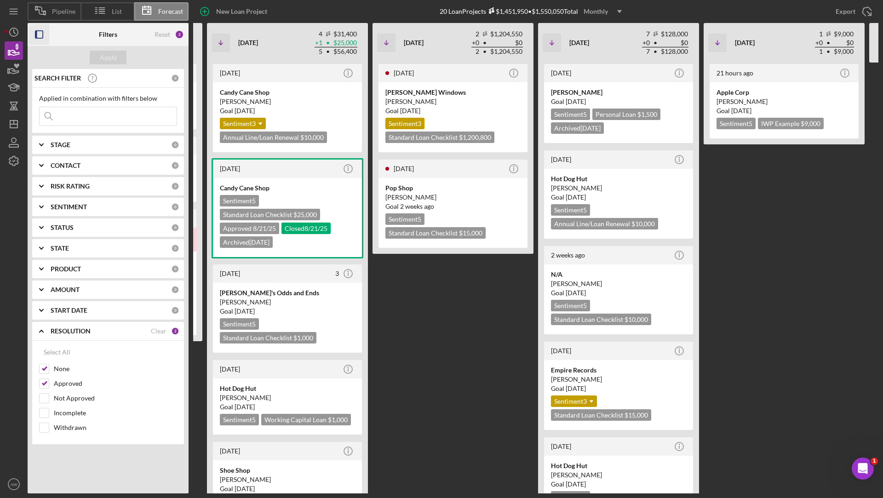
click at [618, 11] on icon "Icon/Dropdown Arrow" at bounding box center [619, 11] width 23 height 23
click at [39, 44] on icon "button" at bounding box center [39, 34] width 21 height 21
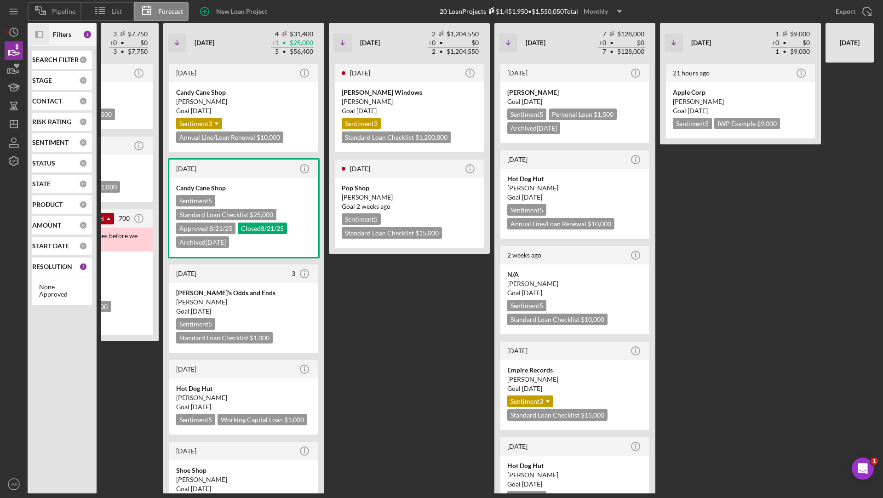
click at [605, 8] on div "Monthly" at bounding box center [596, 12] width 24 height 14
click at [607, 51] on div "Quarterly" at bounding box center [604, 52] width 37 height 19
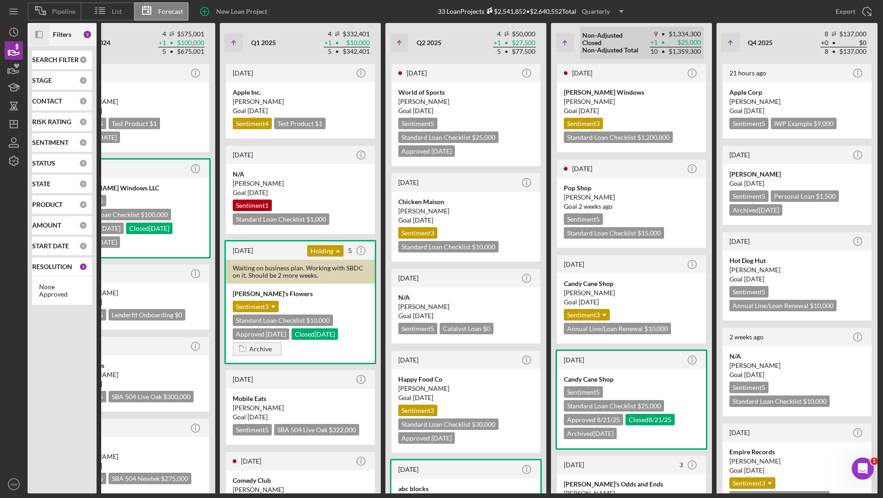
scroll to position [0, 0]
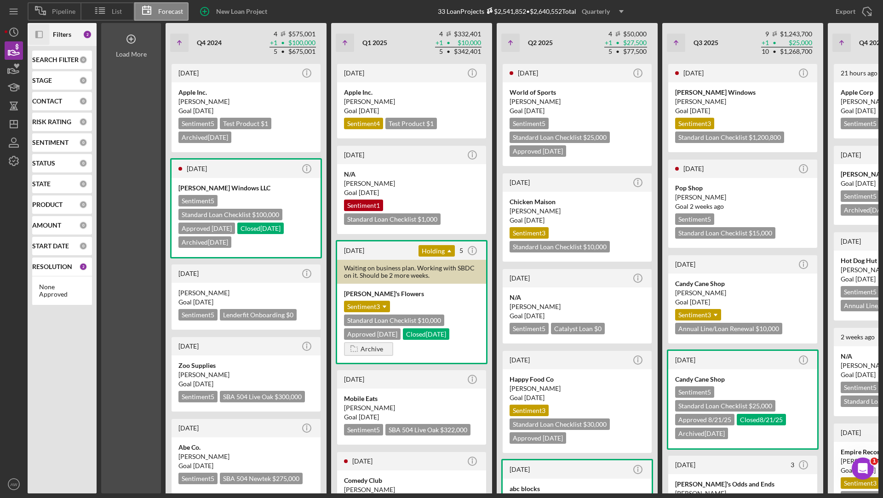
click at [139, 48] on icon at bounding box center [131, 39] width 23 height 23
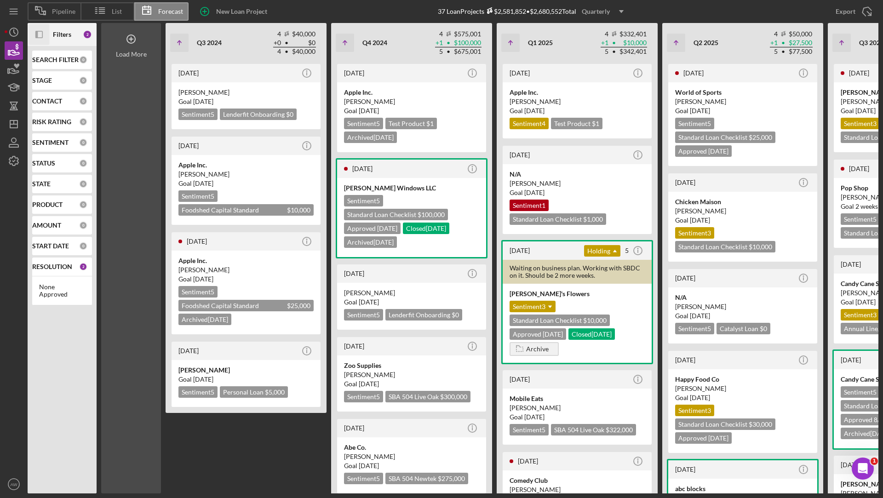
click at [139, 48] on icon at bounding box center [131, 39] width 23 height 23
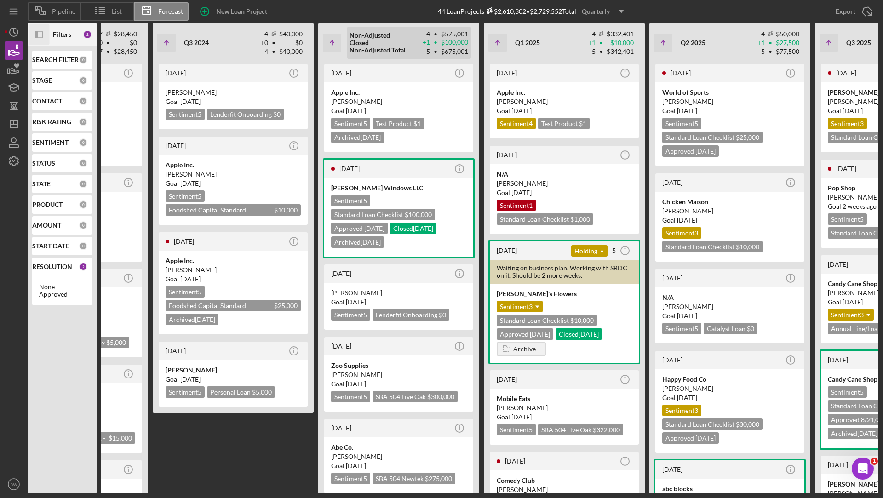
scroll to position [0, 218]
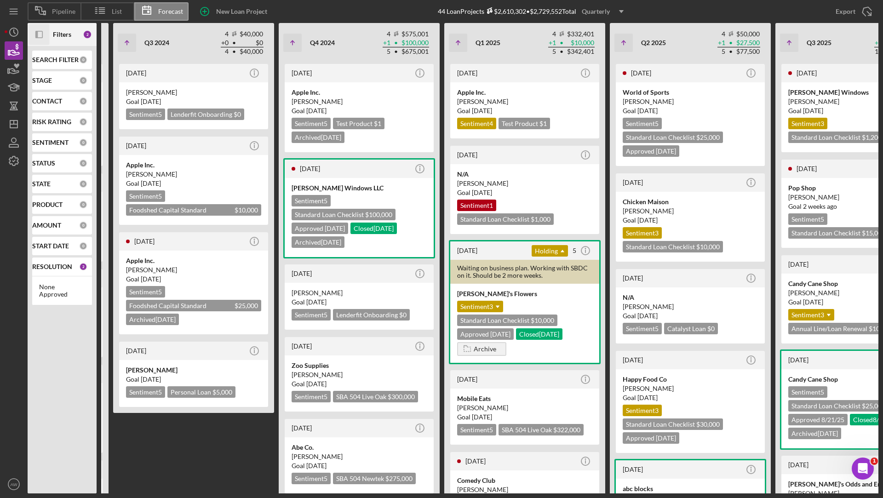
click at [609, 12] on div "Quarterly" at bounding box center [596, 12] width 28 height 14
click at [603, 71] on div "Yearly" at bounding box center [604, 71] width 37 height 18
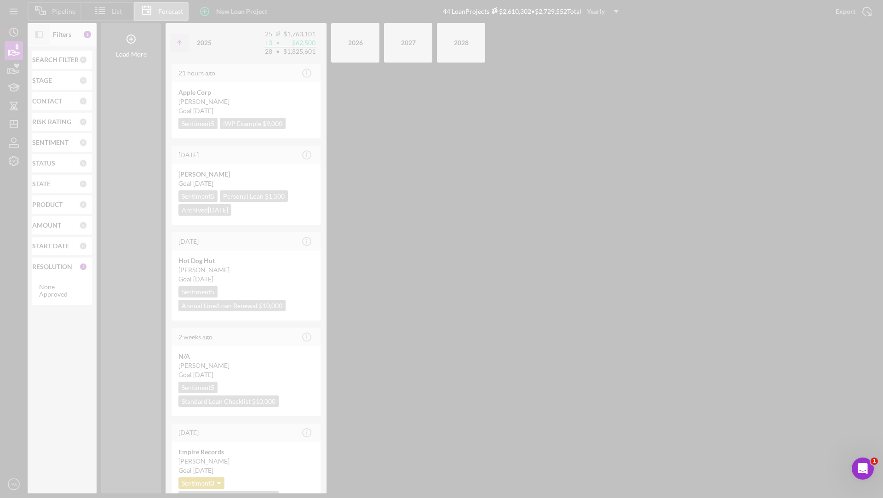
scroll to position [0, 0]
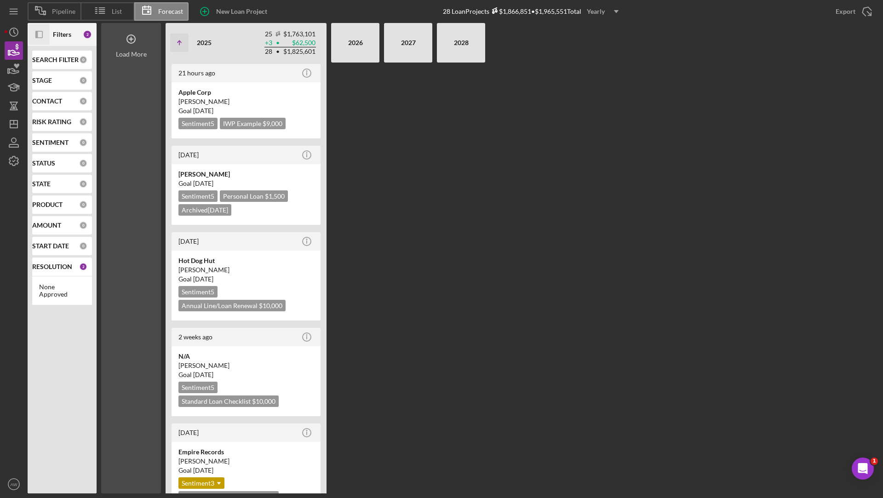
click at [150, 63] on div "Load More" at bounding box center [131, 258] width 60 height 471
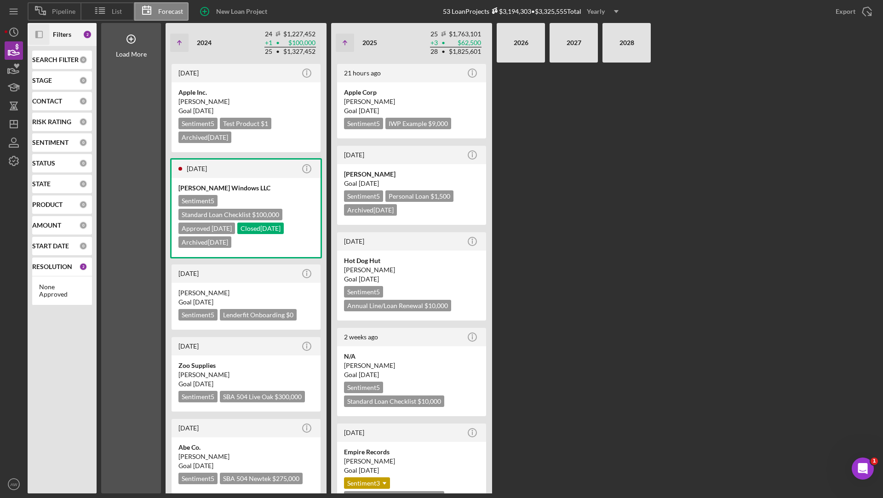
click at [611, 11] on icon "Icon/Dropdown Arrow" at bounding box center [616, 11] width 23 height 23
click at [607, 27] on div "Monthly" at bounding box center [604, 33] width 37 height 19
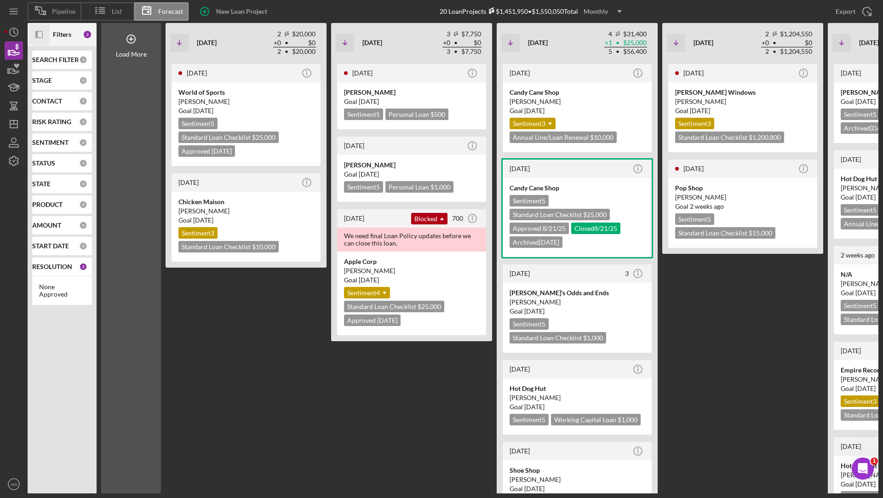
click at [39, 30] on icon "Icon/Panel Side Expand" at bounding box center [39, 34] width 21 height 21
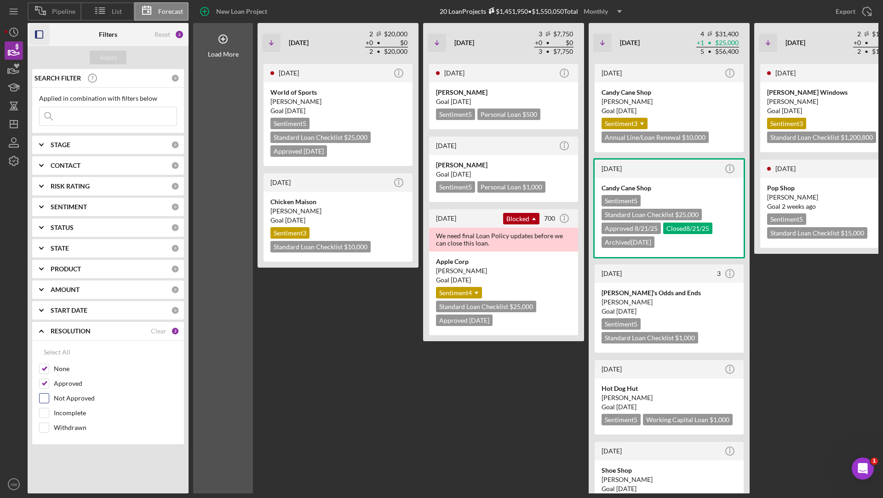
click at [45, 398] on input "Not Approved" at bounding box center [44, 398] width 9 height 9
checkbox input "true"
click at [45, 410] on input "Incomplete" at bounding box center [44, 413] width 9 height 9
checkbox input "true"
click at [45, 425] on input "Withdrawn" at bounding box center [44, 427] width 9 height 9
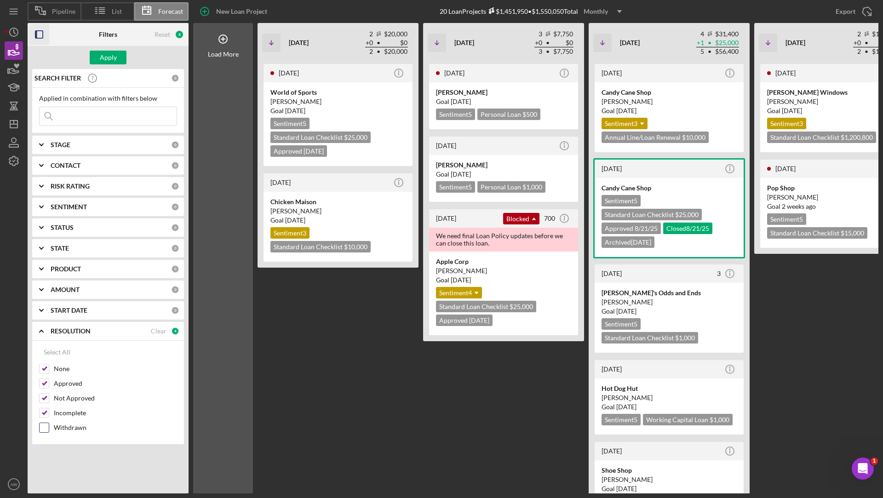
checkbox input "true"
click at [106, 61] on div "Apply" at bounding box center [108, 58] width 17 height 14
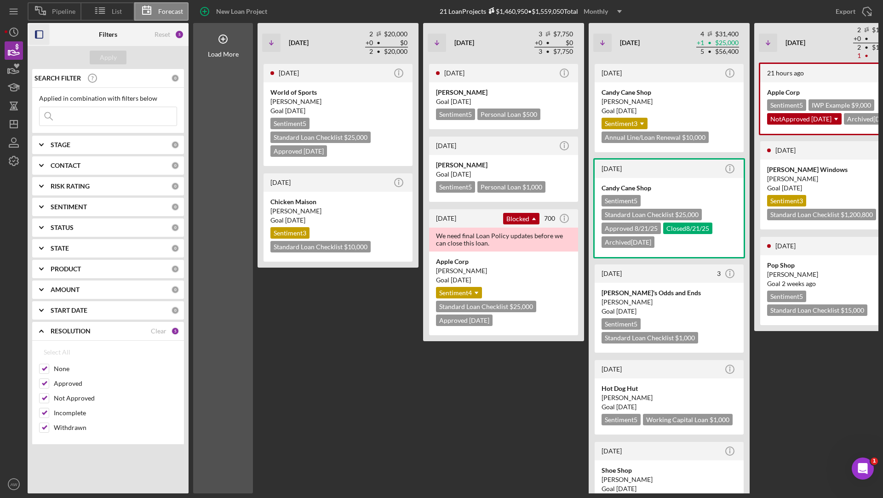
click at [37, 26] on icon "button" at bounding box center [39, 34] width 21 height 21
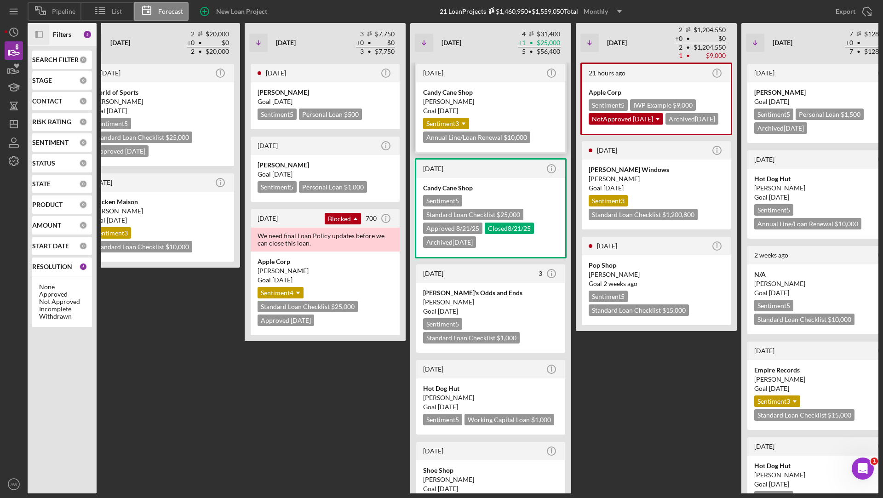
scroll to position [0, 131]
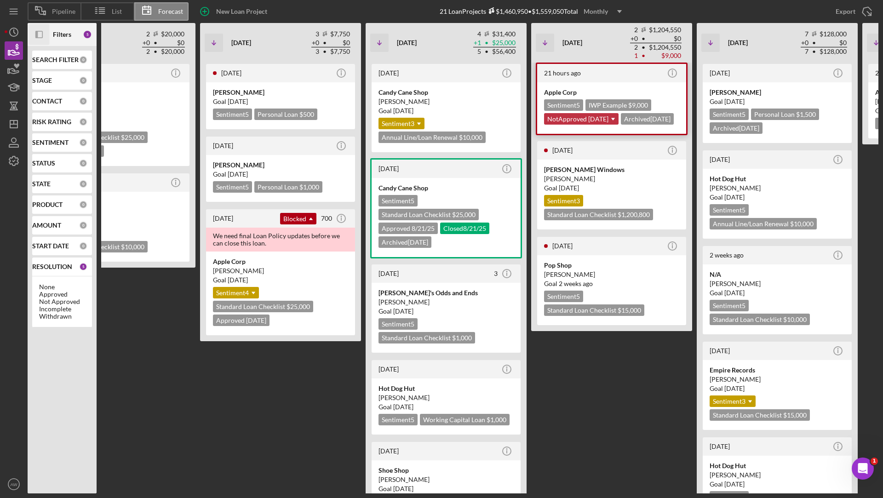
click at [606, 119] on icon "Icon/Dropdown Arrow" at bounding box center [613, 119] width 18 height 18
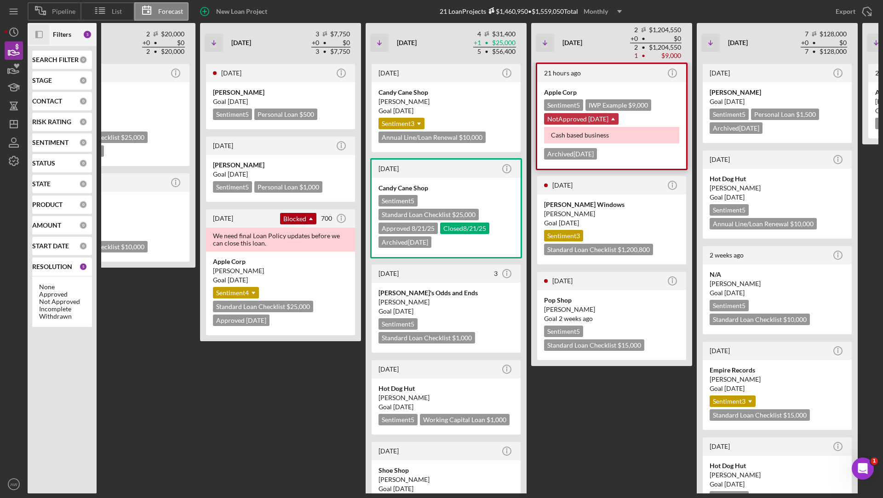
click at [600, 118] on div "NotApproved [DATE] Icon/Dropdown Arrow" at bounding box center [581, 119] width 75 height 12
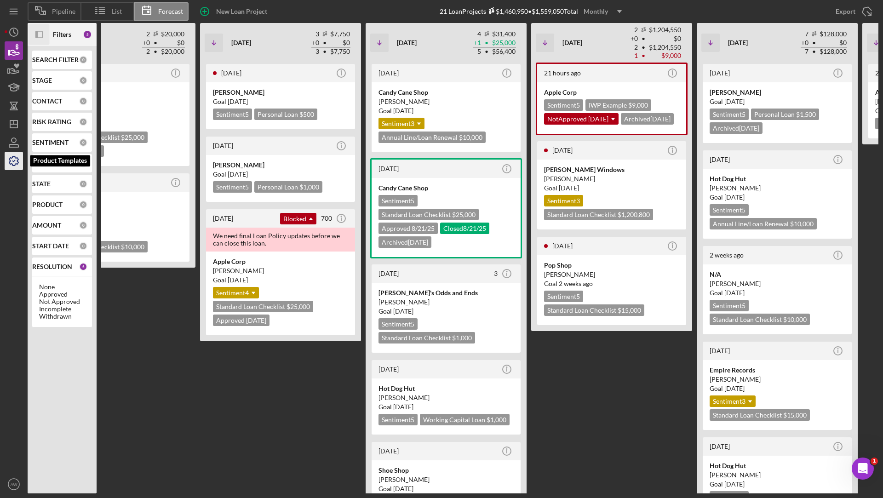
click at [9, 165] on icon "button" at bounding box center [13, 161] width 23 height 23
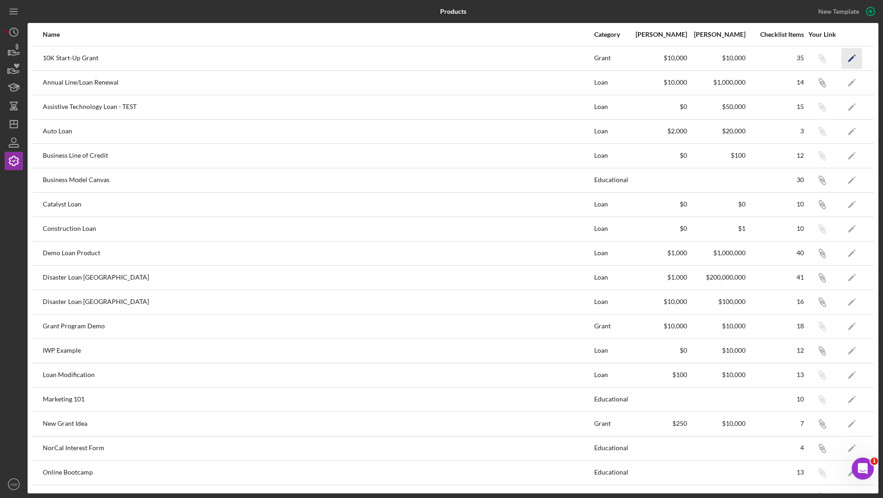
click at [845, 53] on icon "Icon/Edit" at bounding box center [852, 58] width 21 height 21
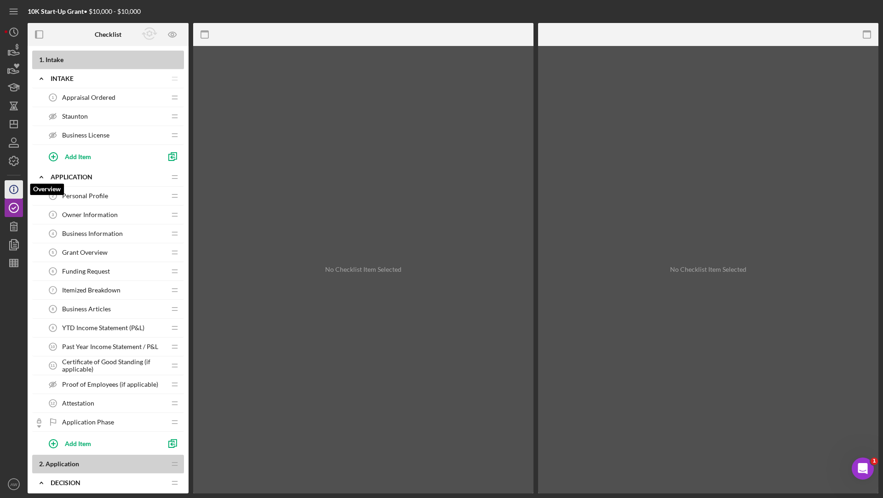
click at [9, 185] on icon "Icon/Info" at bounding box center [13, 189] width 23 height 23
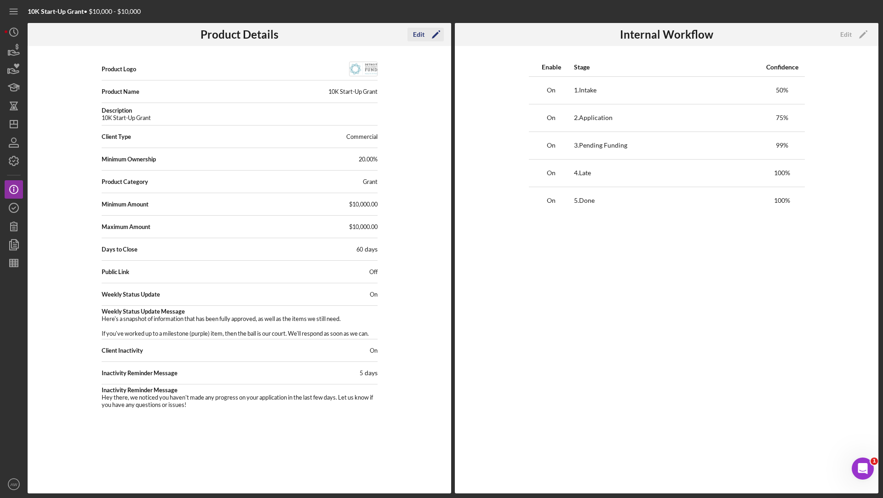
click at [421, 35] on div "Edit" at bounding box center [419, 35] width 12 height 14
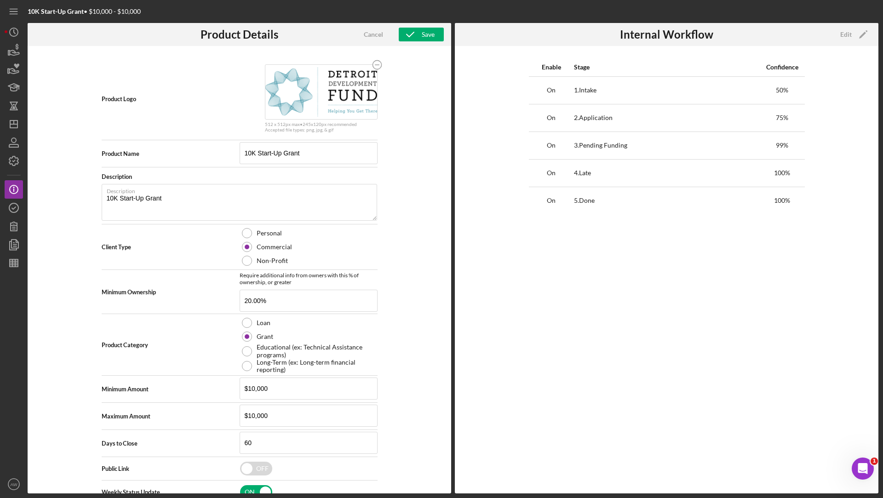
scroll to position [152, 0]
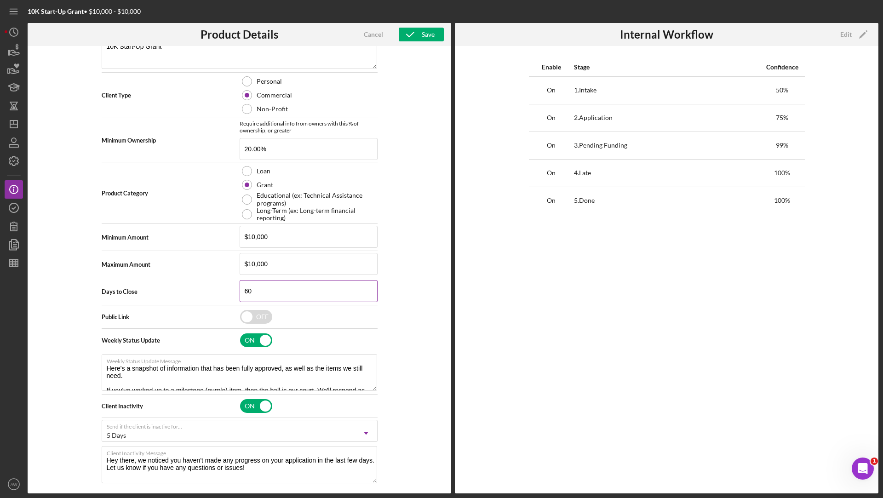
click at [265, 284] on input "60" at bounding box center [309, 291] width 138 height 22
click at [283, 290] on input "60" at bounding box center [309, 291] width 138 height 22
drag, startPoint x: 264, startPoint y: 290, endPoint x: 234, endPoint y: 290, distance: 29.9
click at [234, 290] on div "Days to Close 60" at bounding box center [240, 291] width 276 height 23
type textarea "Here's a snapshot of information that has been fully approved, as well as the i…"
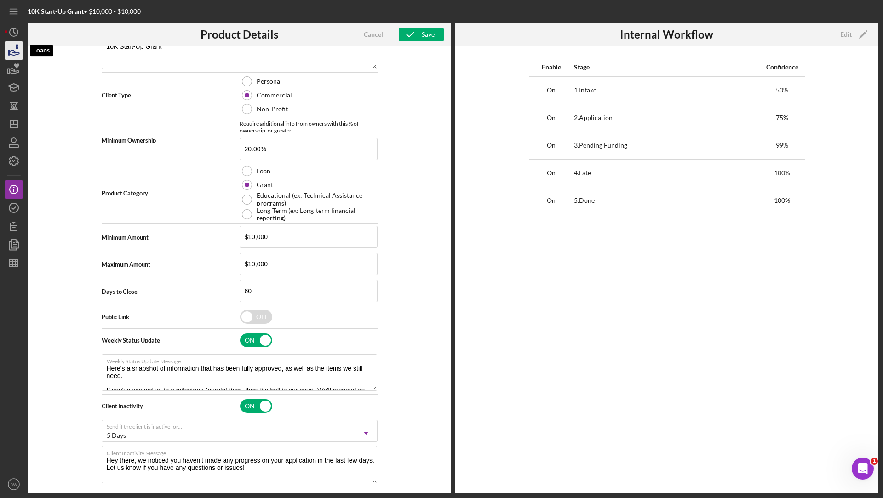
click at [15, 58] on icon "button" at bounding box center [13, 50] width 23 height 23
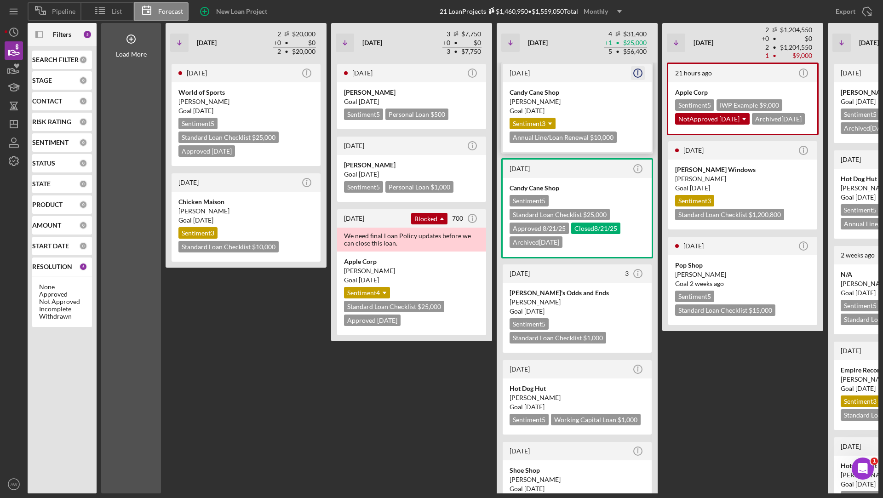
click at [641, 67] on icon "Icon/Info" at bounding box center [638, 73] width 23 height 23
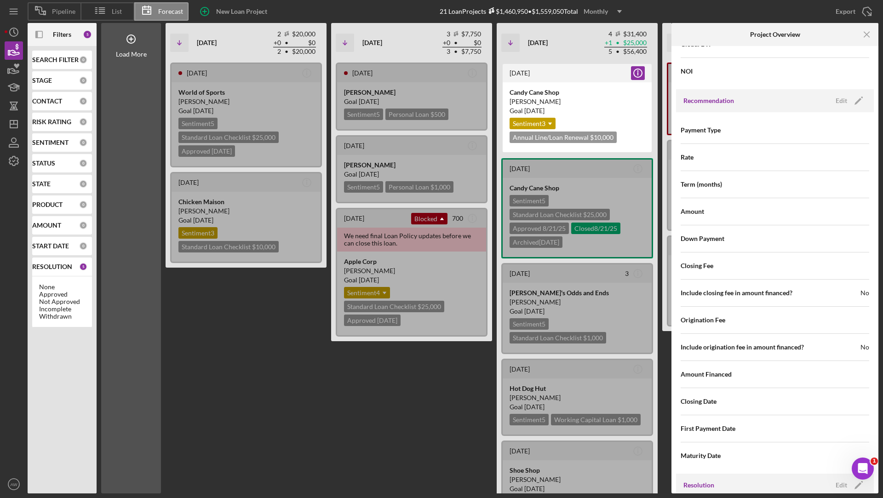
scroll to position [854, 0]
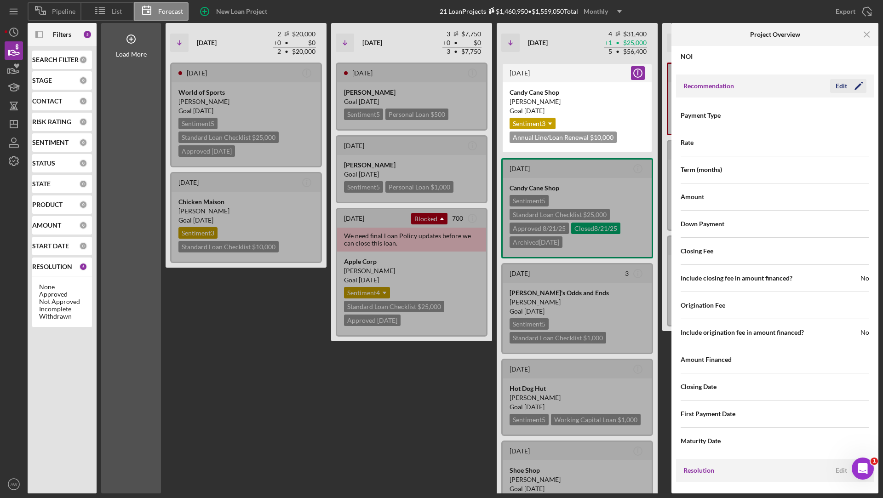
click at [844, 81] on div "Edit" at bounding box center [842, 86] width 12 height 14
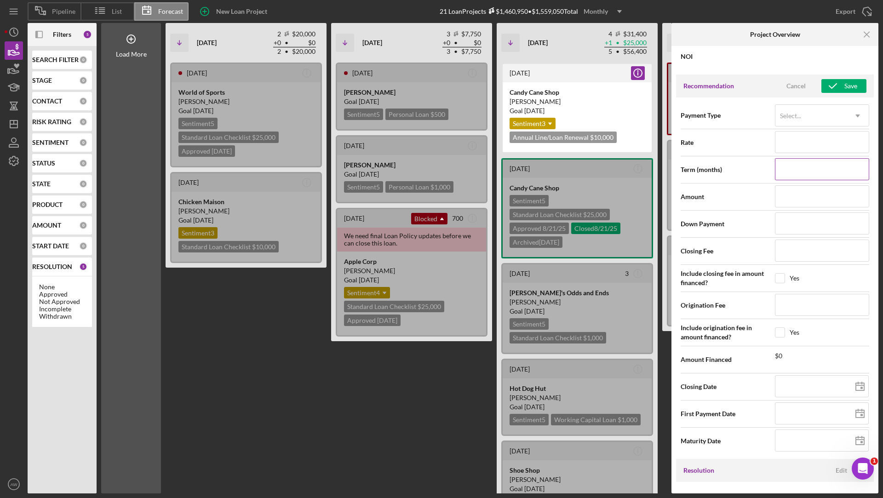
scroll to position [906, 0]
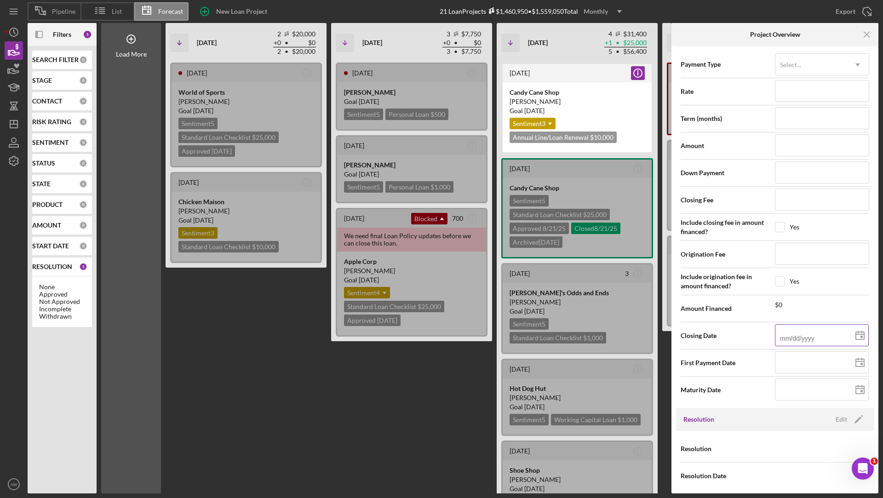
click at [804, 335] on input at bounding box center [822, 335] width 94 height 22
click at [737, 393] on div "Maturity Date" at bounding box center [775, 390] width 189 height 23
click at [836, 413] on div "Edit" at bounding box center [842, 420] width 12 height 14
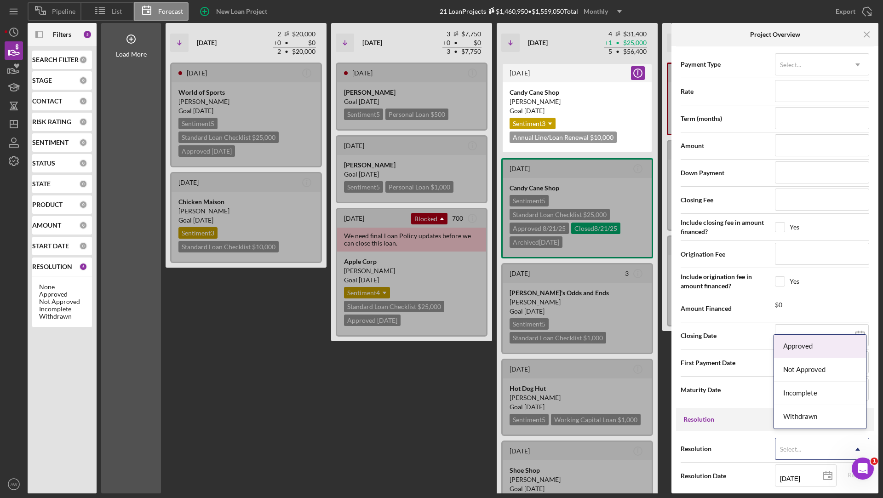
click at [788, 446] on div "Select..." at bounding box center [790, 449] width 21 height 7
click at [797, 351] on div "Approved" at bounding box center [820, 346] width 92 height 23
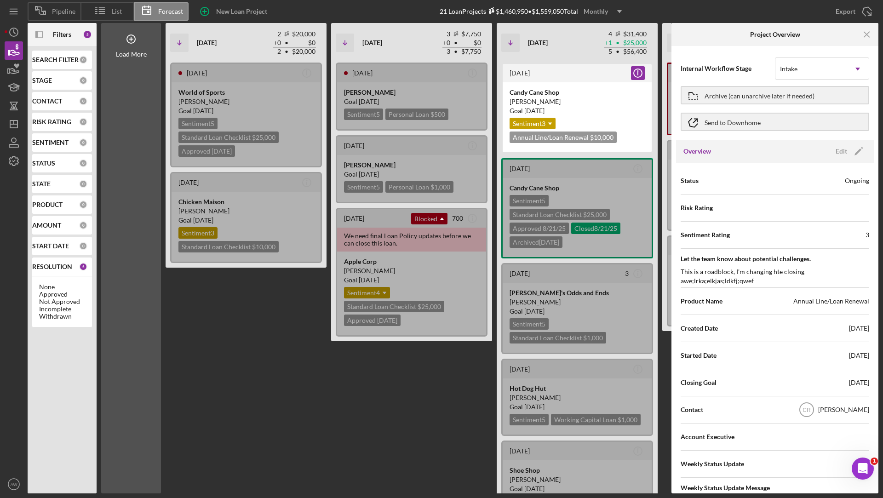
scroll to position [109, 0]
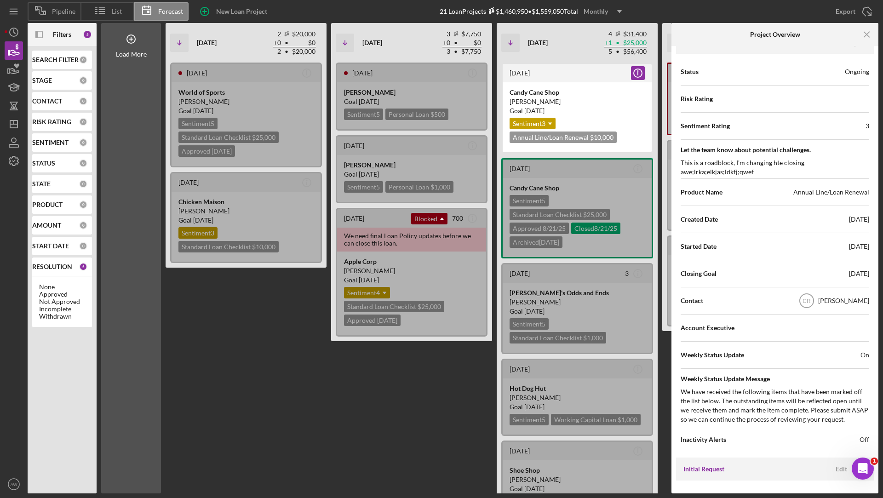
drag, startPoint x: 830, startPoint y: 272, endPoint x: 872, endPoint y: 273, distance: 42.3
click at [872, 273] on div "Internal Workflow Stage Intake Icon/Dropdown Arrow Archive (can unarchive later…" at bounding box center [775, 270] width 207 height 448
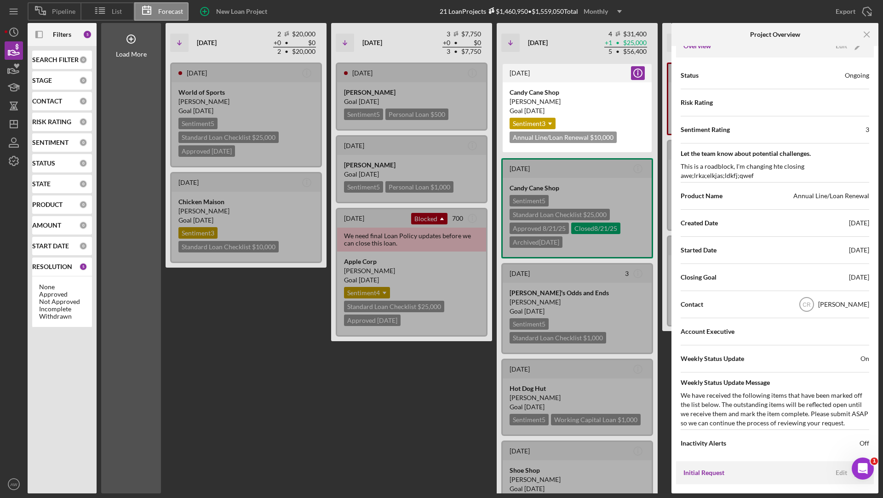
scroll to position [85, 0]
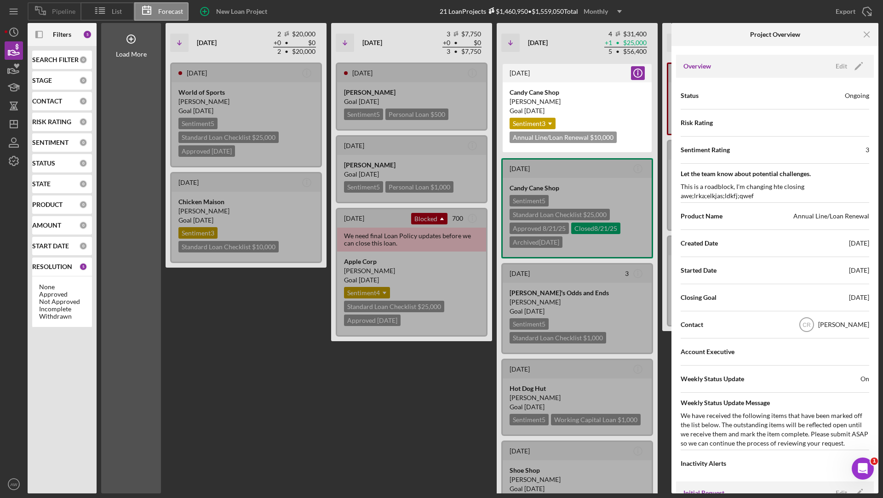
click at [40, 11] on icon at bounding box center [40, 10] width 10 height 7
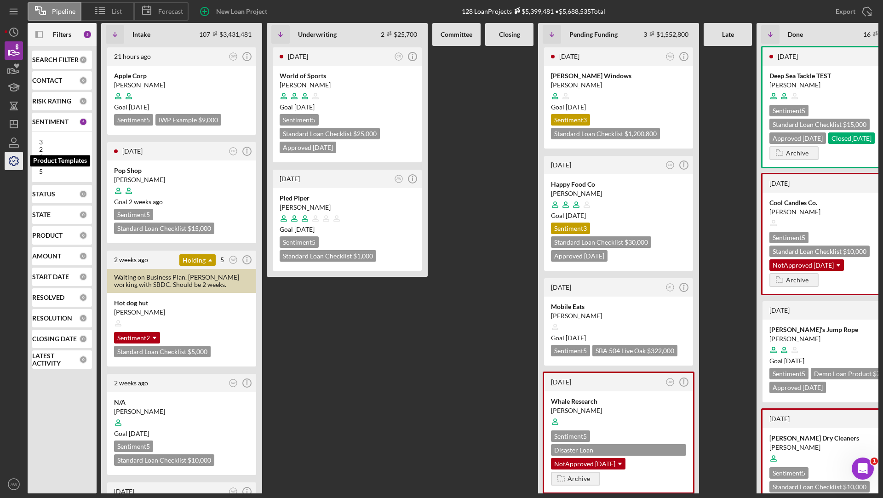
click at [11, 161] on icon "button" at bounding box center [13, 160] width 9 height 9
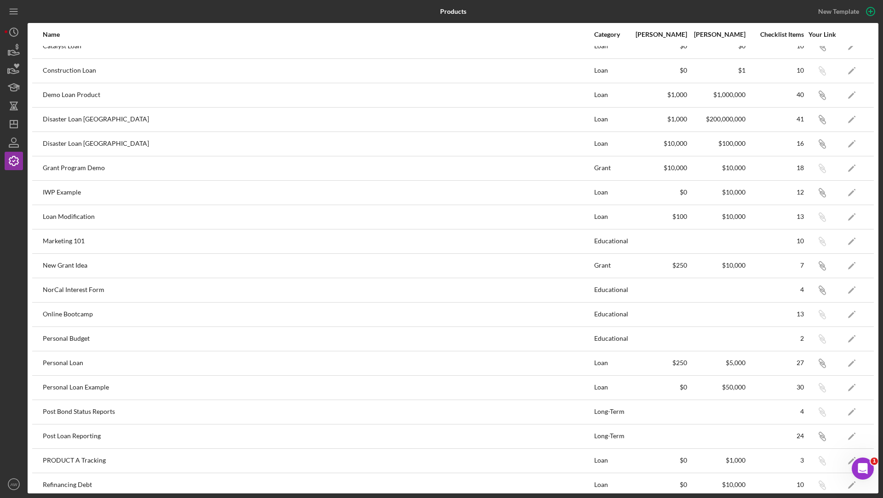
scroll to position [168, 0]
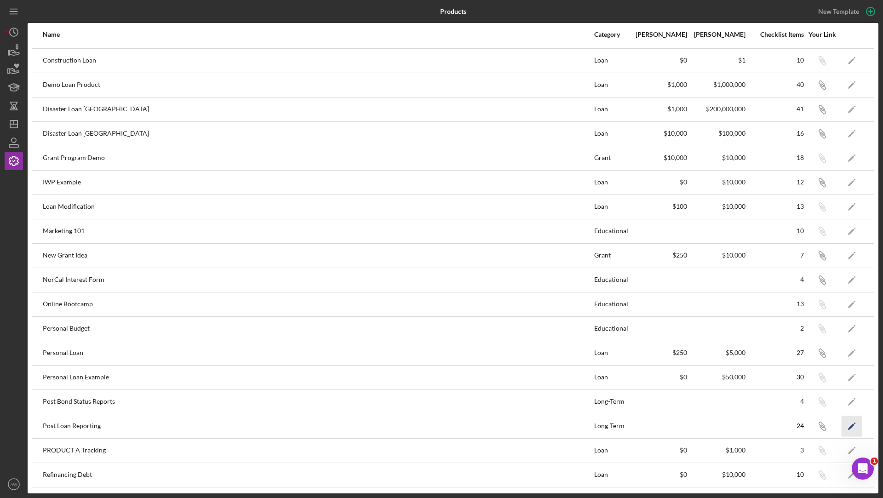
click at [850, 421] on icon "Icon/Edit" at bounding box center [852, 426] width 21 height 21
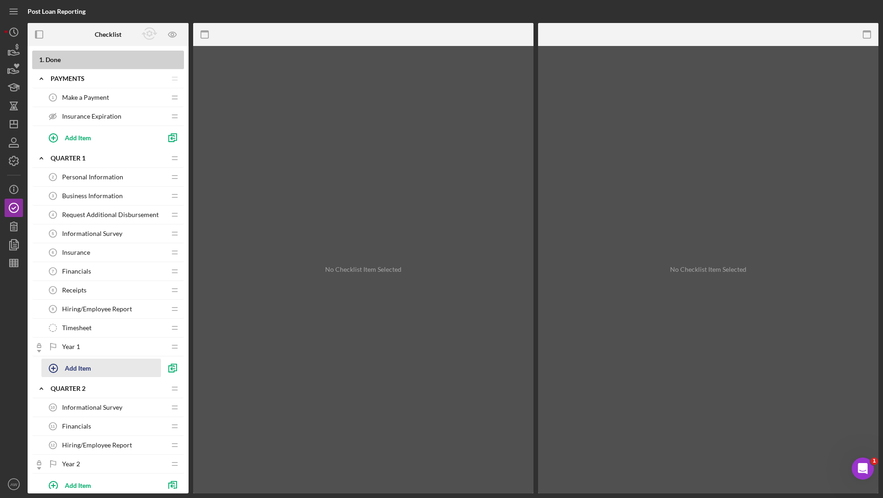
click at [58, 369] on icon "button" at bounding box center [53, 368] width 23 height 23
type input "Technical Assistance Sign-Up"
click at [51, 386] on div "Add" at bounding box center [52, 391] width 12 height 14
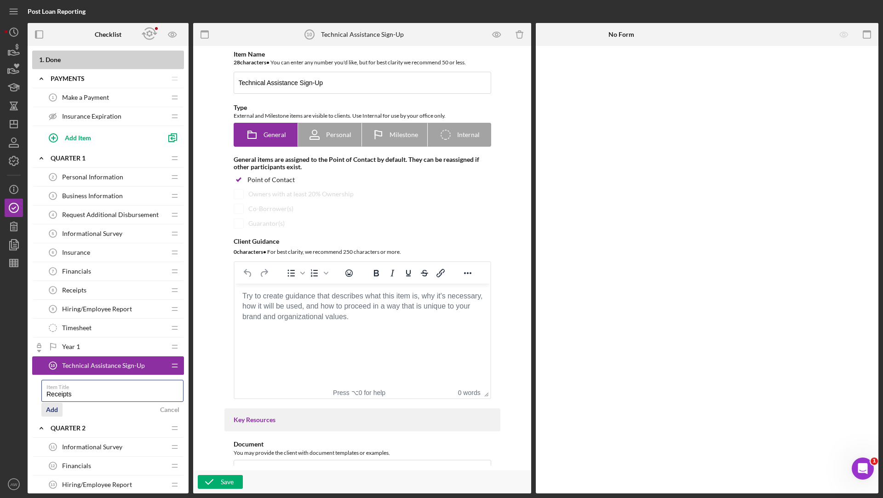
type input "Receipts"
click at [45, 403] on button "Add" at bounding box center [51, 410] width 21 height 14
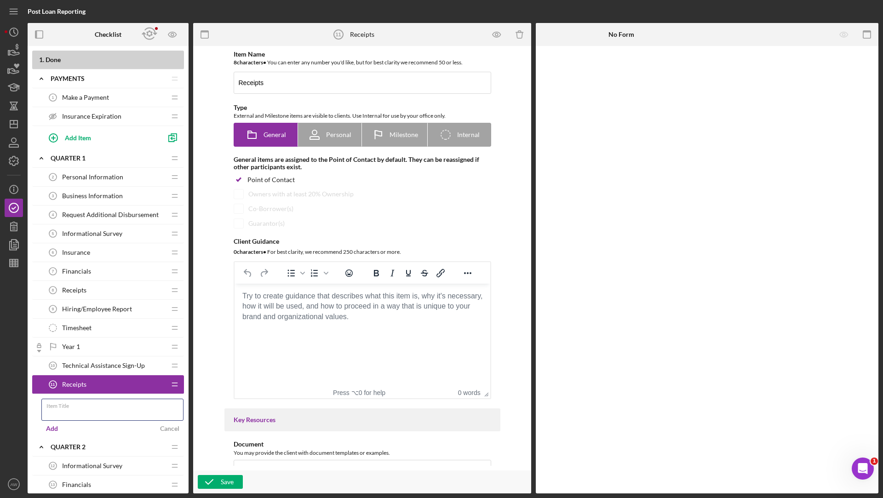
scroll to position [69, 0]
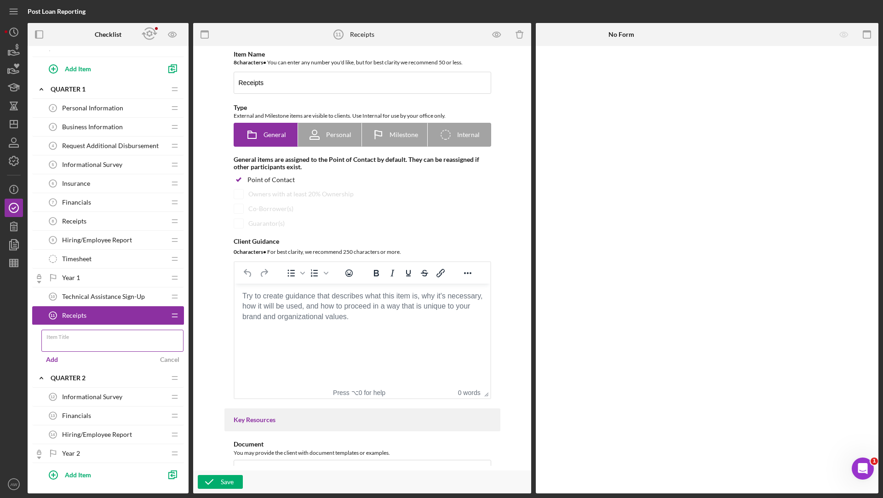
click at [85, 338] on input "Item Title" at bounding box center [112, 341] width 142 height 22
type input "T"
type input "Updated Tax Filings"
click at [54, 358] on div "Add" at bounding box center [52, 360] width 12 height 14
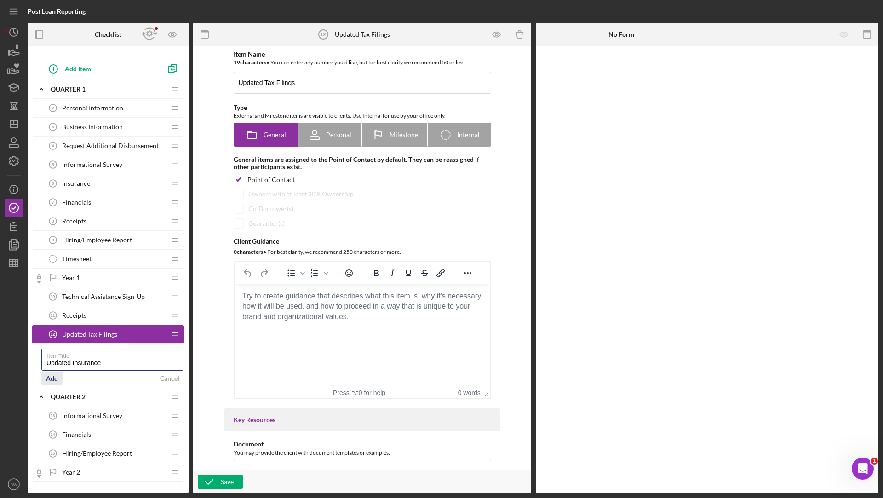
type input "Updated Insurance"
click at [52, 372] on div "Add" at bounding box center [52, 379] width 12 height 14
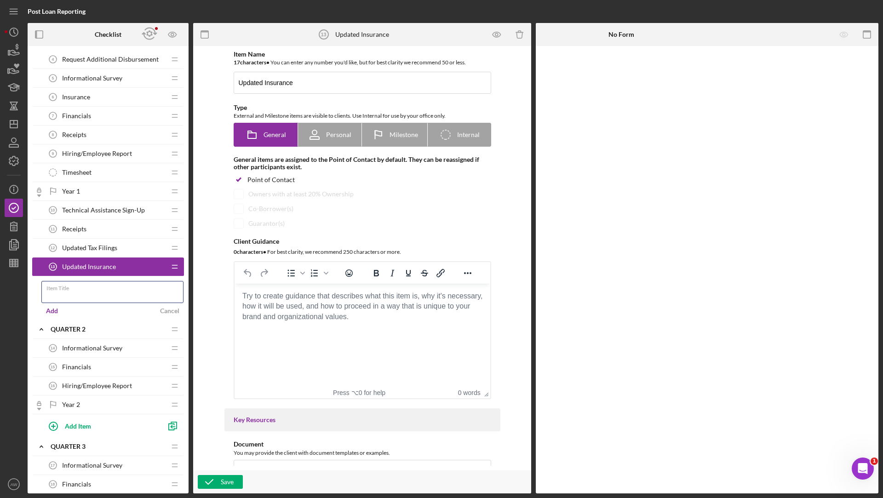
scroll to position [375, 0]
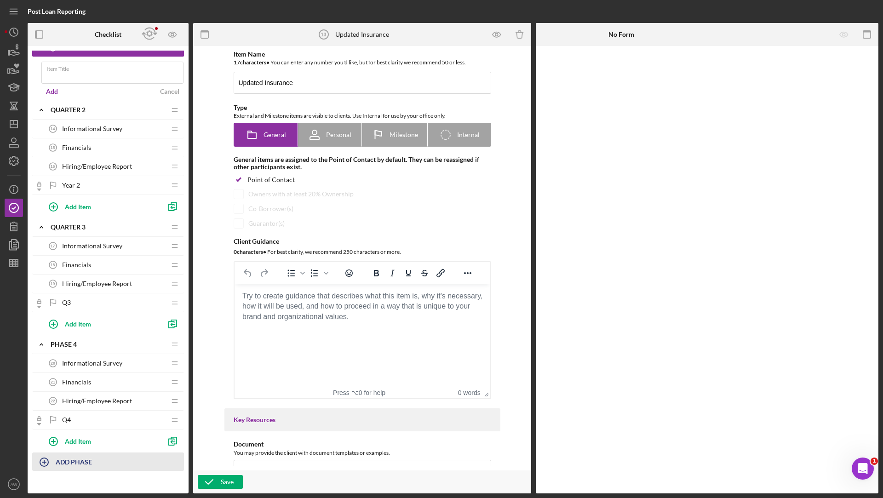
click at [58, 462] on div "ADD PHASE" at bounding box center [74, 461] width 36 height 17
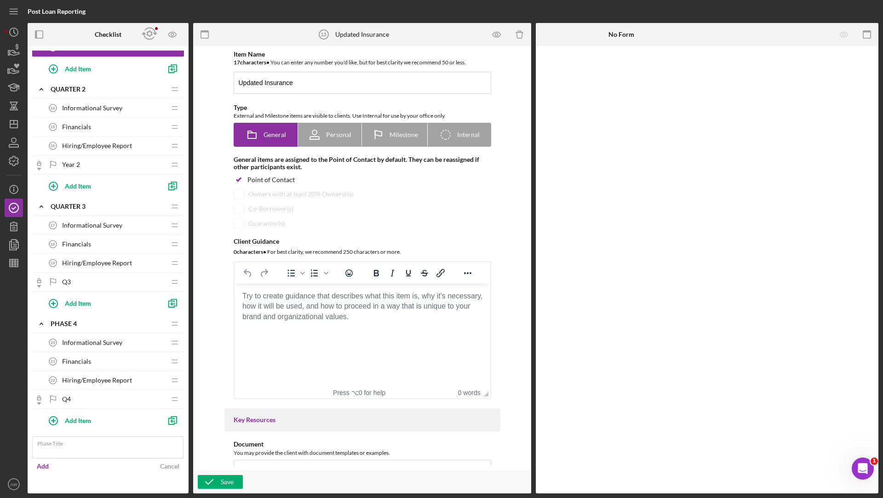
scroll to position [350, 0]
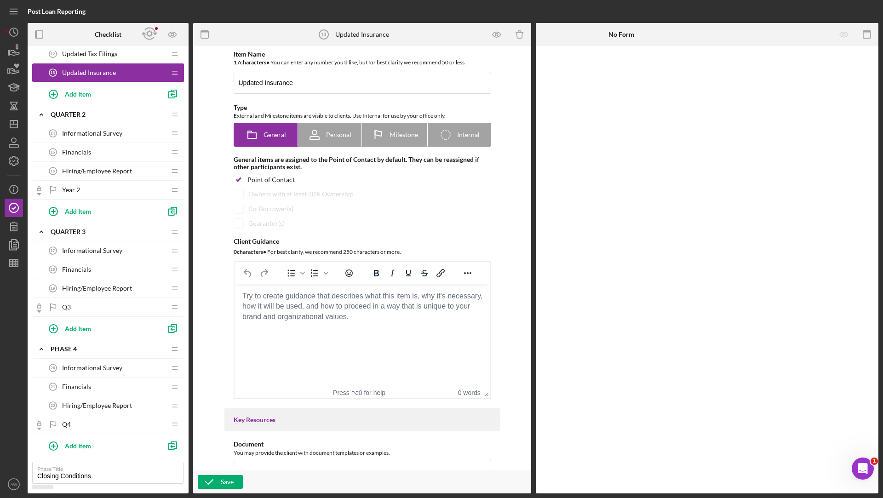
type input "Closing Conditions"
click at [40, 486] on div "Add" at bounding box center [43, 492] width 12 height 14
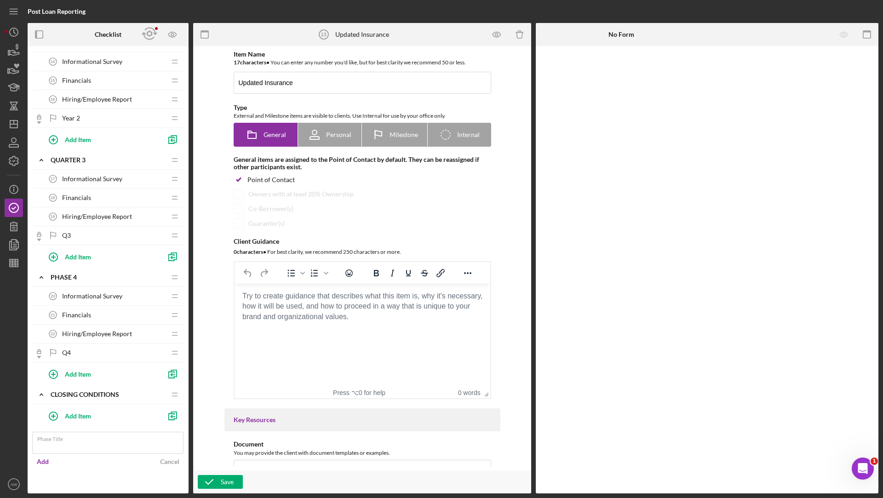
scroll to position [396, 0]
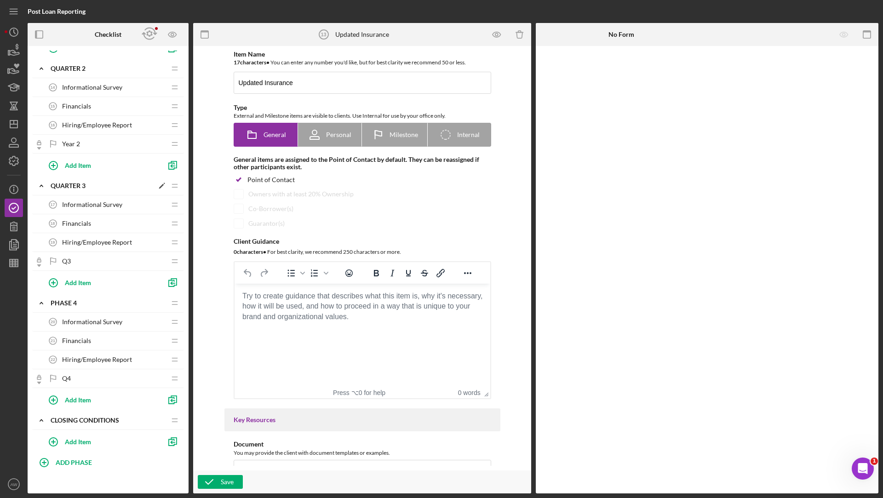
drag, startPoint x: 104, startPoint y: 386, endPoint x: 103, endPoint y: 179, distance: 206.6
click at [103, 179] on div "1 . Done Icon/Expander Payments Icon/Edit Icon/Drag Make a Payment 1 Make a Pay…" at bounding box center [108, 54] width 152 height 798
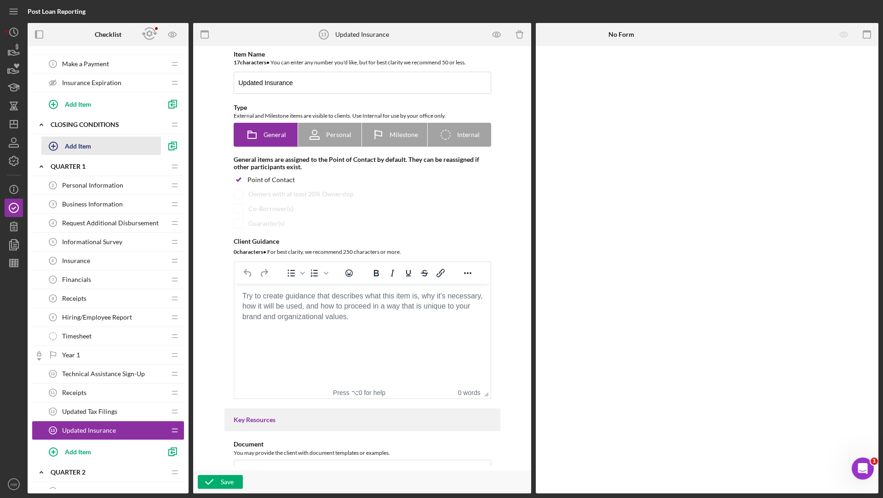
scroll to position [12, 0]
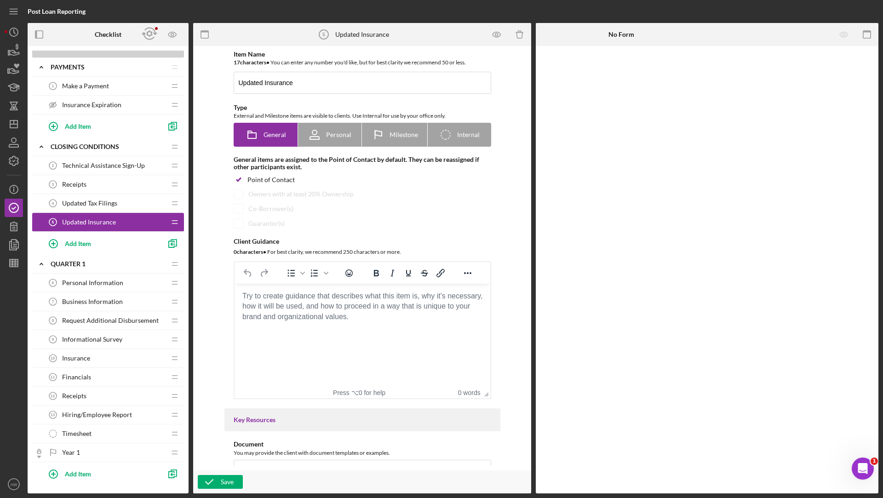
click at [90, 172] on div "Technical Assistance Sign-Up 2 Technical Assistance Sign-Up" at bounding box center [105, 165] width 122 height 18
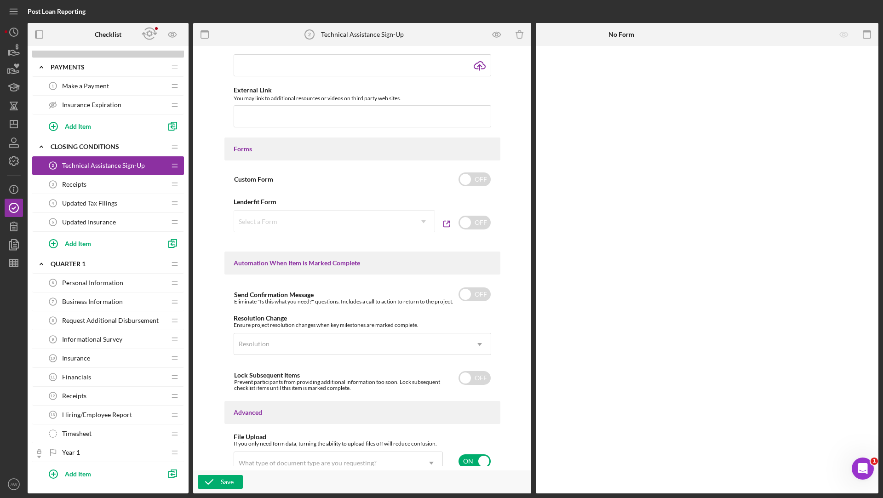
scroll to position [476, 0]
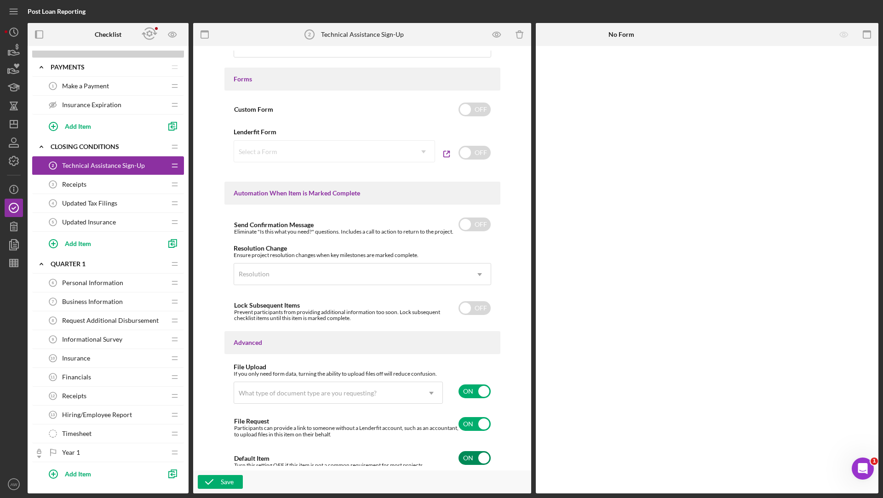
click at [473, 454] on input "checkbox" at bounding box center [475, 458] width 32 height 14
checkbox input "false"
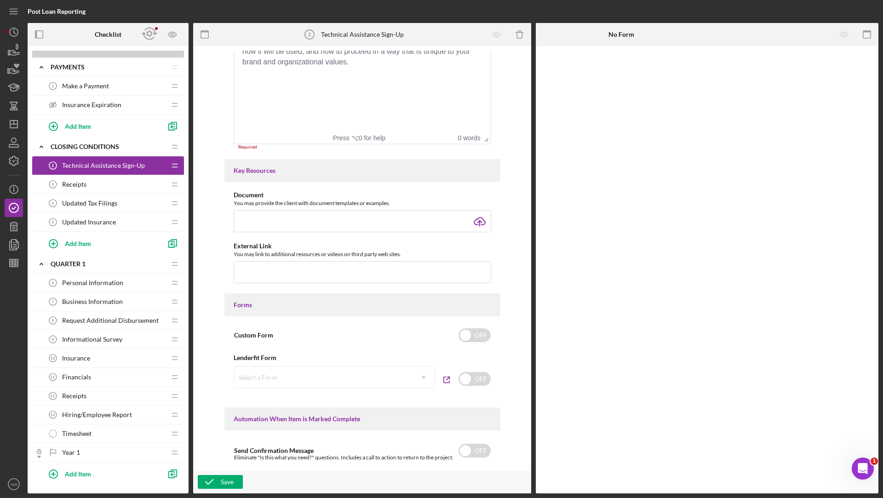
scroll to position [192, 0]
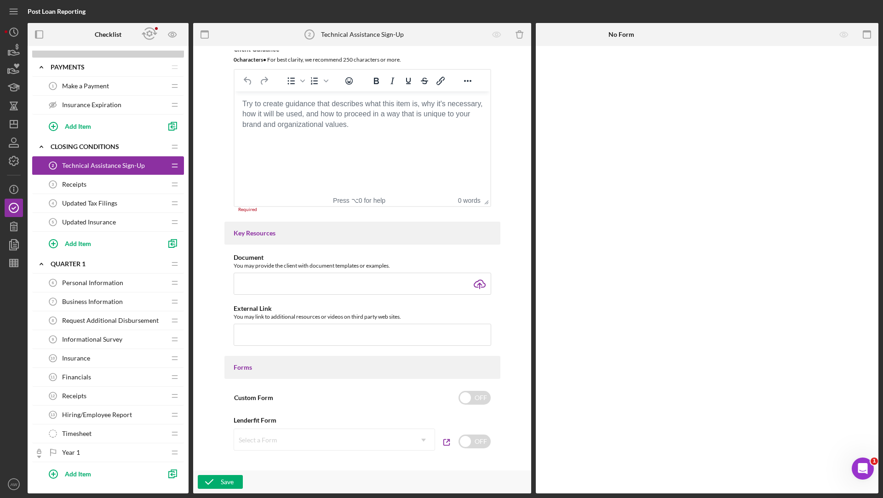
click at [289, 116] on html at bounding box center [362, 104] width 256 height 25
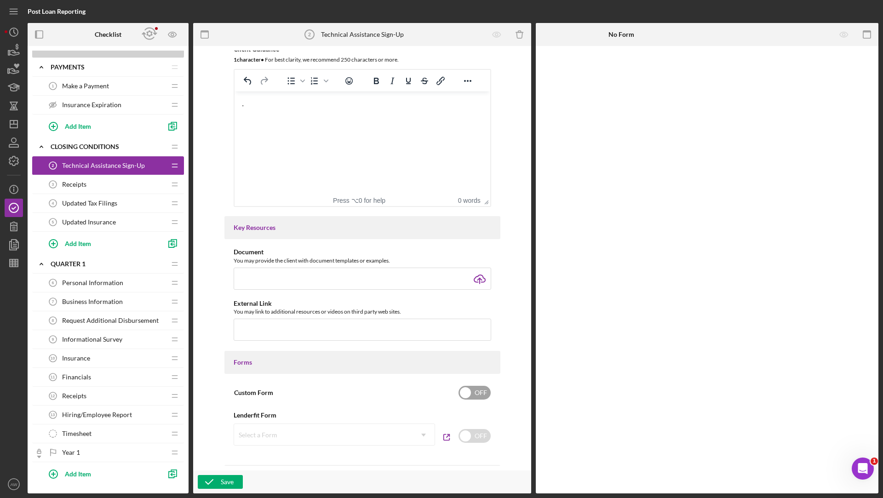
scroll to position [476, 0]
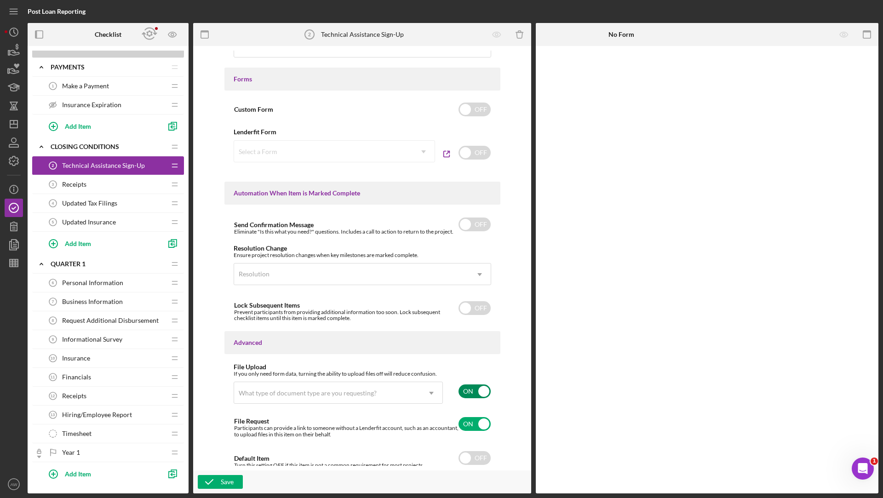
click at [469, 391] on input "checkbox" at bounding box center [475, 392] width 32 height 14
checkbox input "false"
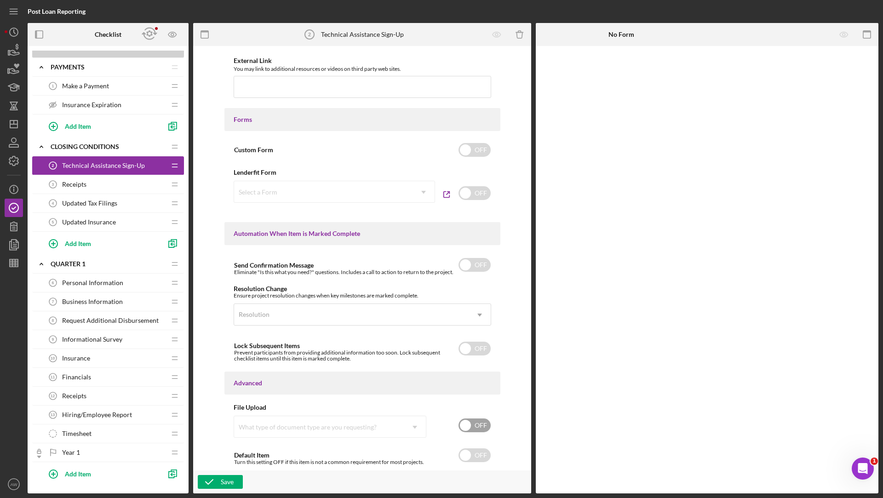
scroll to position [433, 0]
click at [232, 478] on div "Save" at bounding box center [227, 482] width 13 height 14
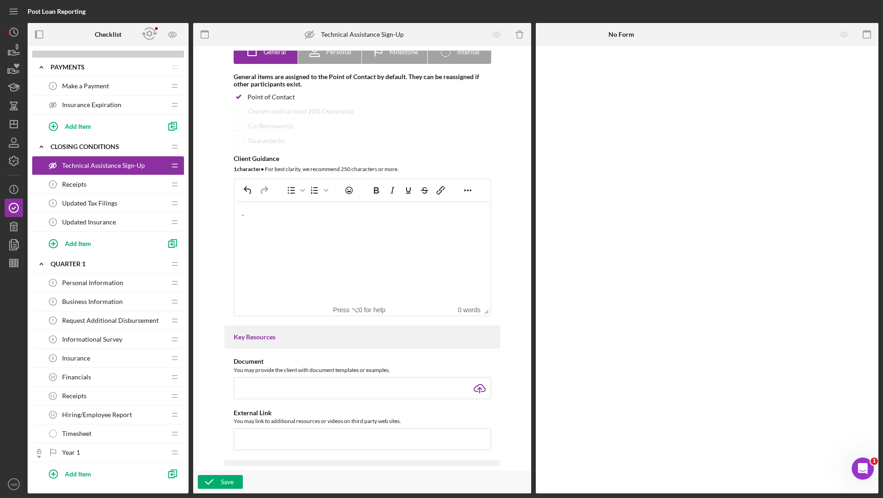
scroll to position [0, 0]
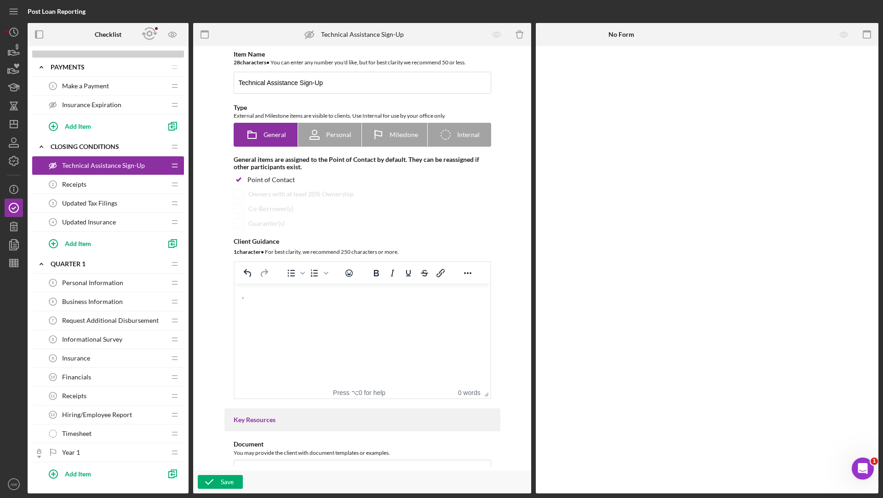
click at [75, 188] on div "Receipts 2 Receipts" at bounding box center [105, 184] width 122 height 18
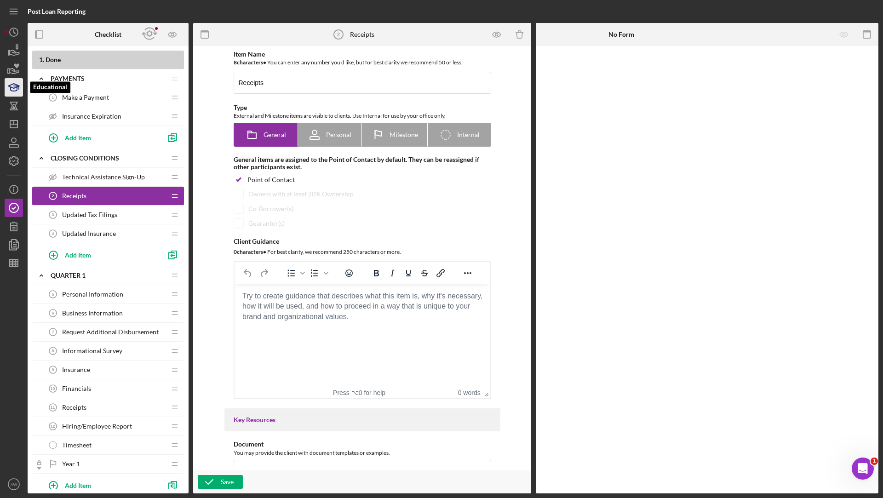
click at [11, 89] on icon "button" at bounding box center [14, 89] width 6 height 4
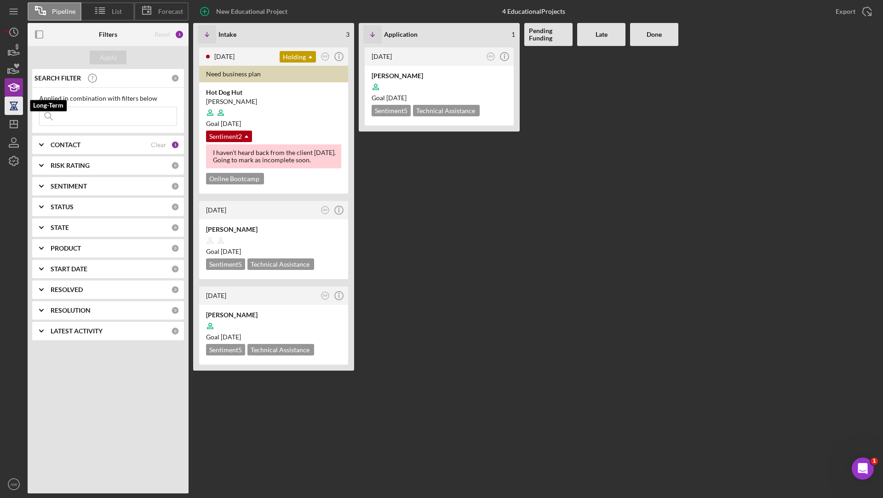
click at [12, 108] on icon "button" at bounding box center [13, 105] width 23 height 23
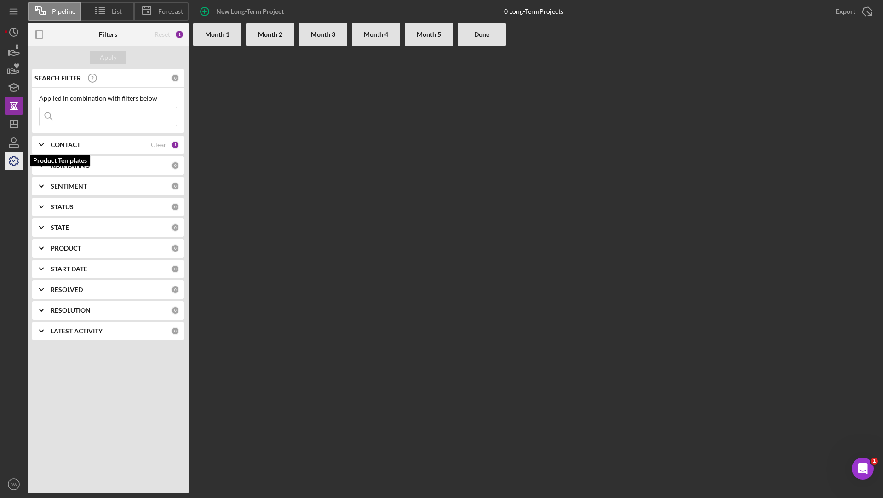
click at [17, 161] on icon "button" at bounding box center [13, 160] width 9 height 9
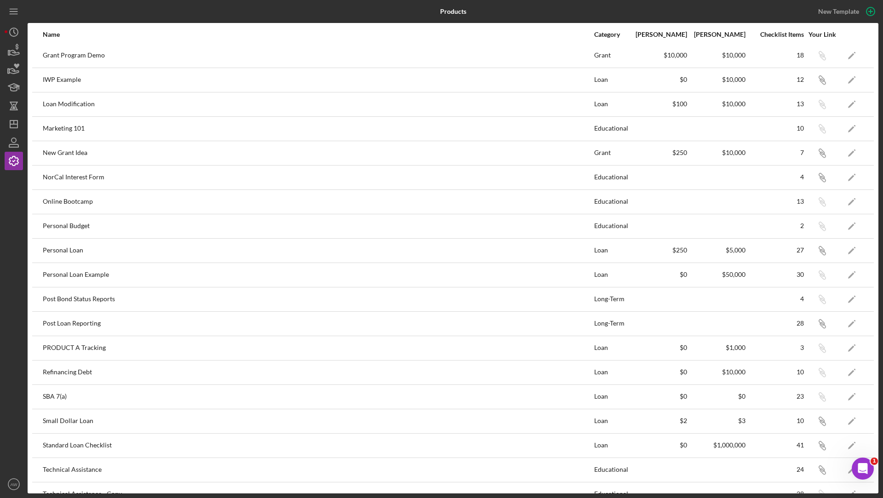
scroll to position [308, 0]
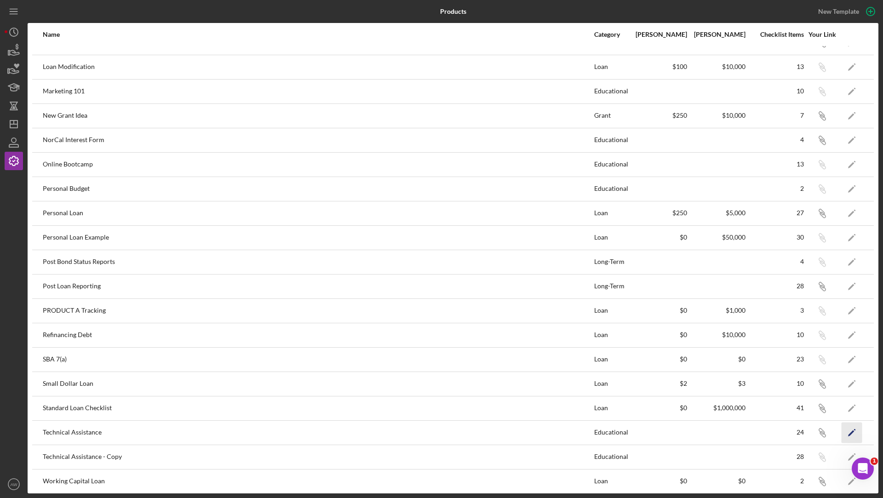
click at [857, 427] on icon "Icon/Edit" at bounding box center [852, 432] width 21 height 21
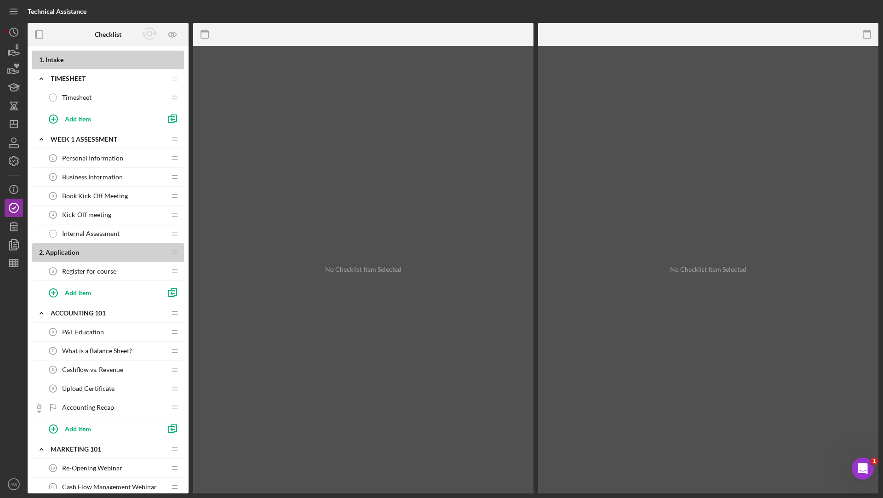
click at [93, 185] on div "Business Information 2 Business Information" at bounding box center [105, 177] width 122 height 18
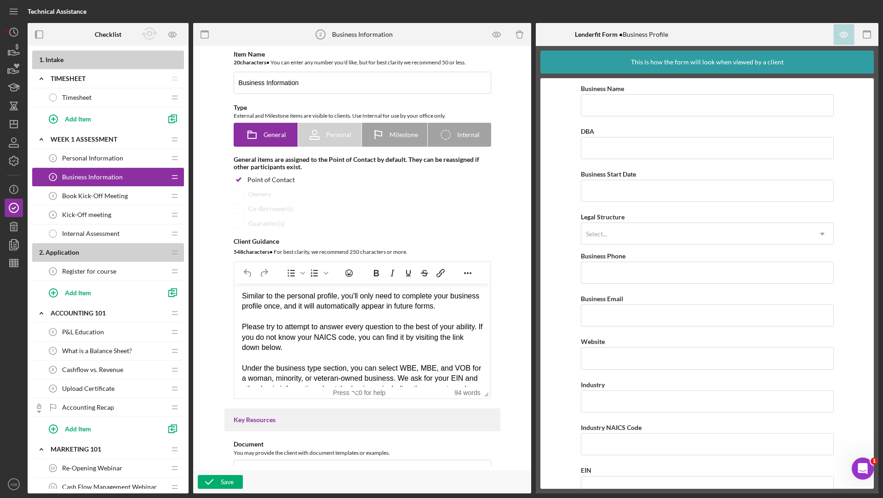
click at [92, 335] on div "P&L Education 6 P&L Education" at bounding box center [105, 332] width 122 height 18
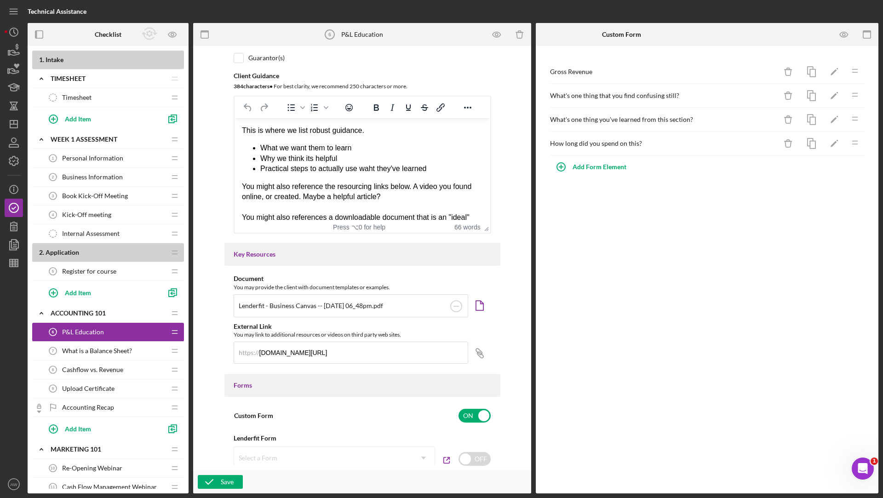
scroll to position [29, 0]
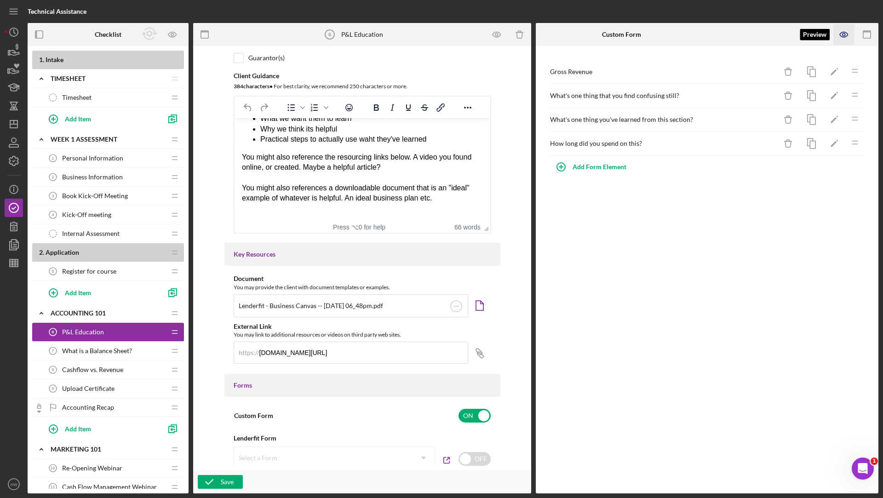
click at [849, 32] on icon "button" at bounding box center [844, 34] width 21 height 21
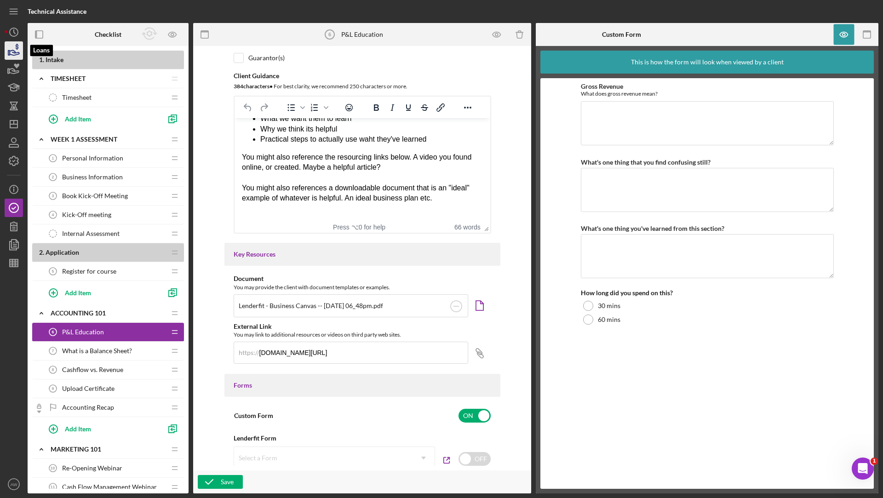
click at [9, 57] on icon "button" at bounding box center [13, 50] width 23 height 23
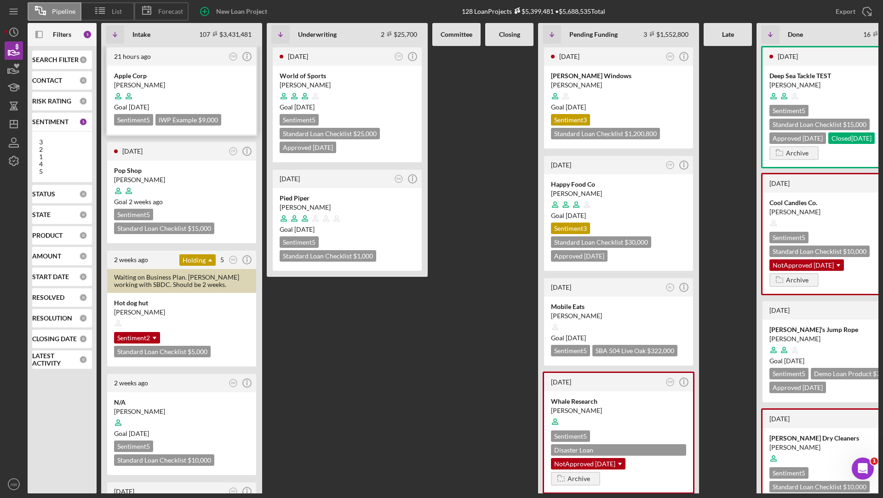
click at [209, 104] on div "Goal [DATE]" at bounding box center [181, 107] width 135 height 9
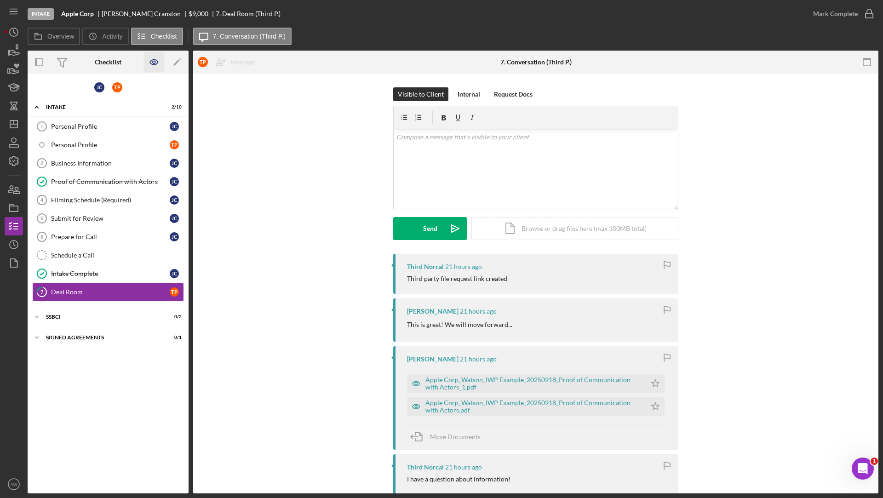
click at [154, 62] on icon "button" at bounding box center [154, 62] width 21 height 21
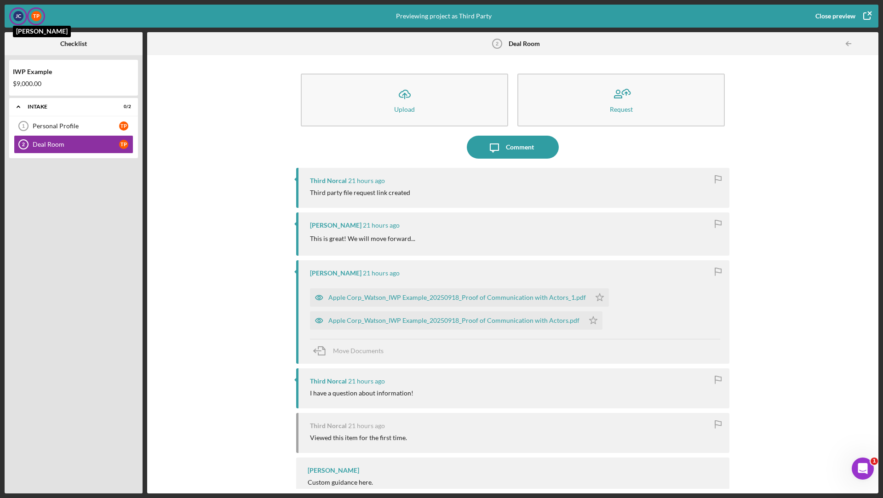
click at [22, 18] on div "J C" at bounding box center [18, 16] width 10 height 10
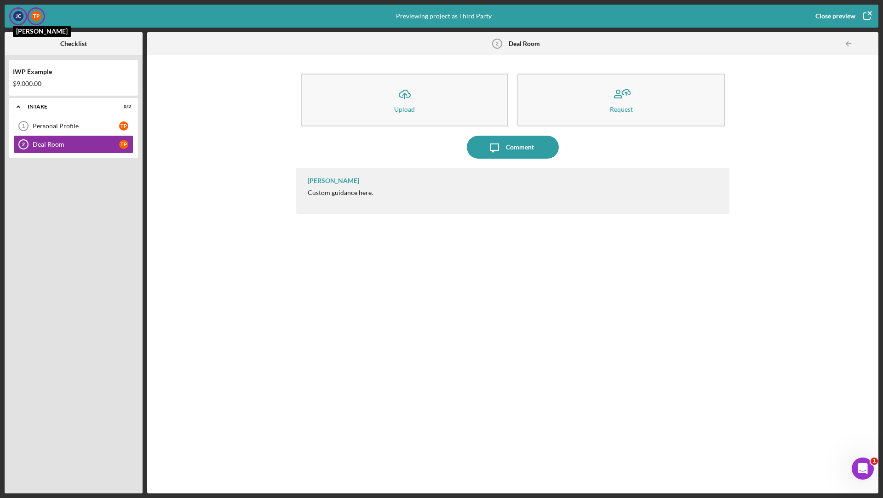
click at [17, 20] on div "J C" at bounding box center [18, 16] width 10 height 10
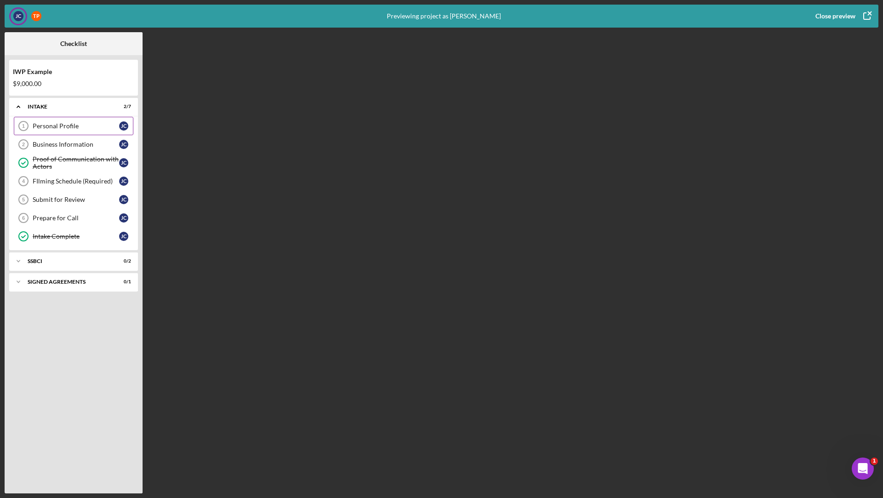
click at [74, 123] on div "Personal Profile" at bounding box center [76, 125] width 87 height 7
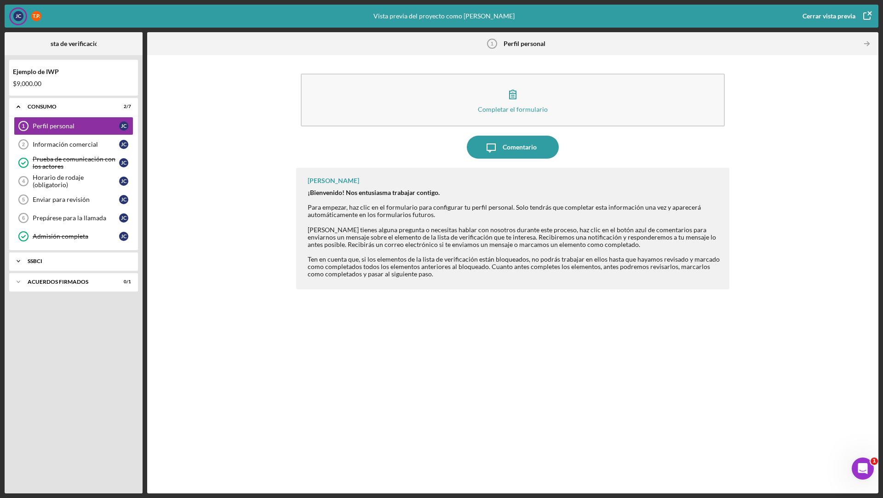
click at [26, 266] on icon "Icon/Expander" at bounding box center [18, 261] width 18 height 18
